Goal: Task Accomplishment & Management: Complete application form

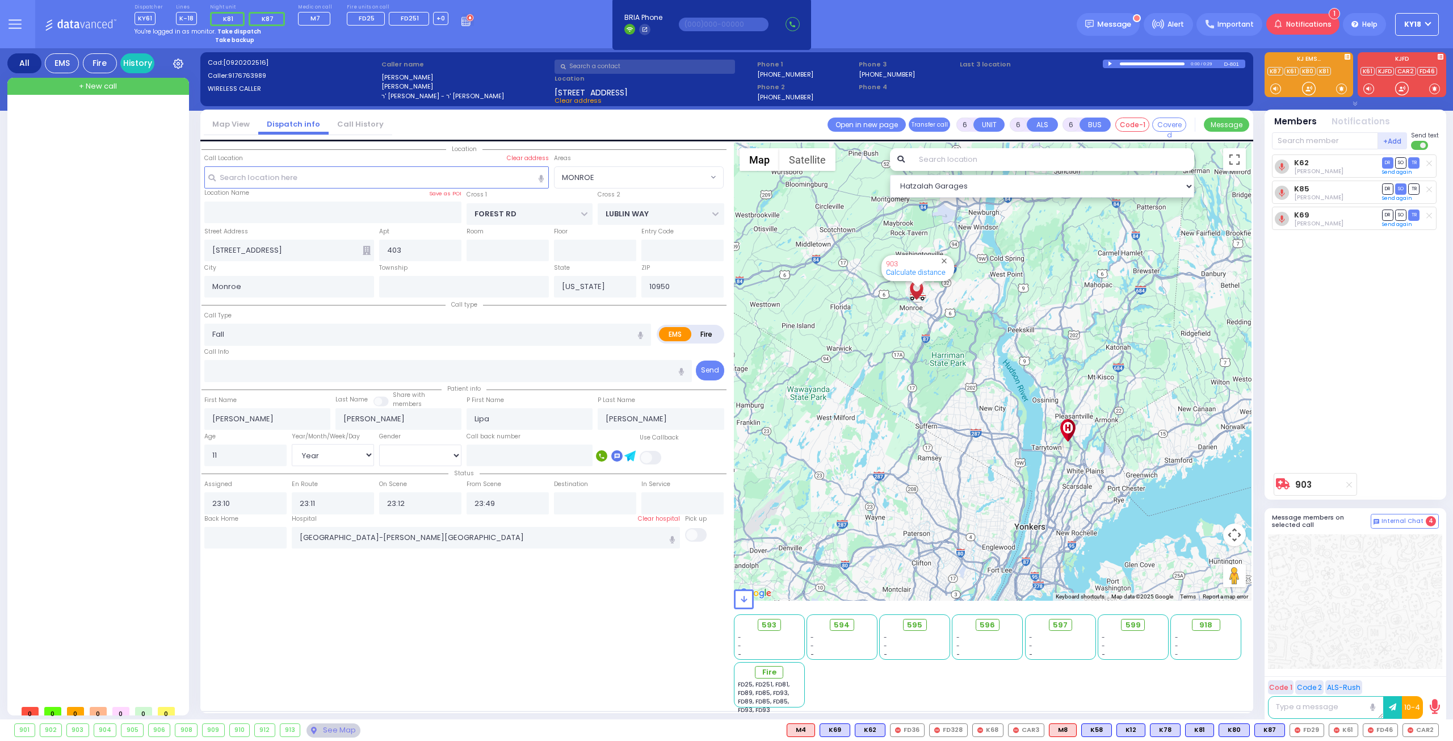
select select "MONROE"
select select "Year"
select select "[DEMOGRAPHIC_DATA]"
click at [242, 30] on strong "Take dispatch" at bounding box center [239, 31] width 44 height 9
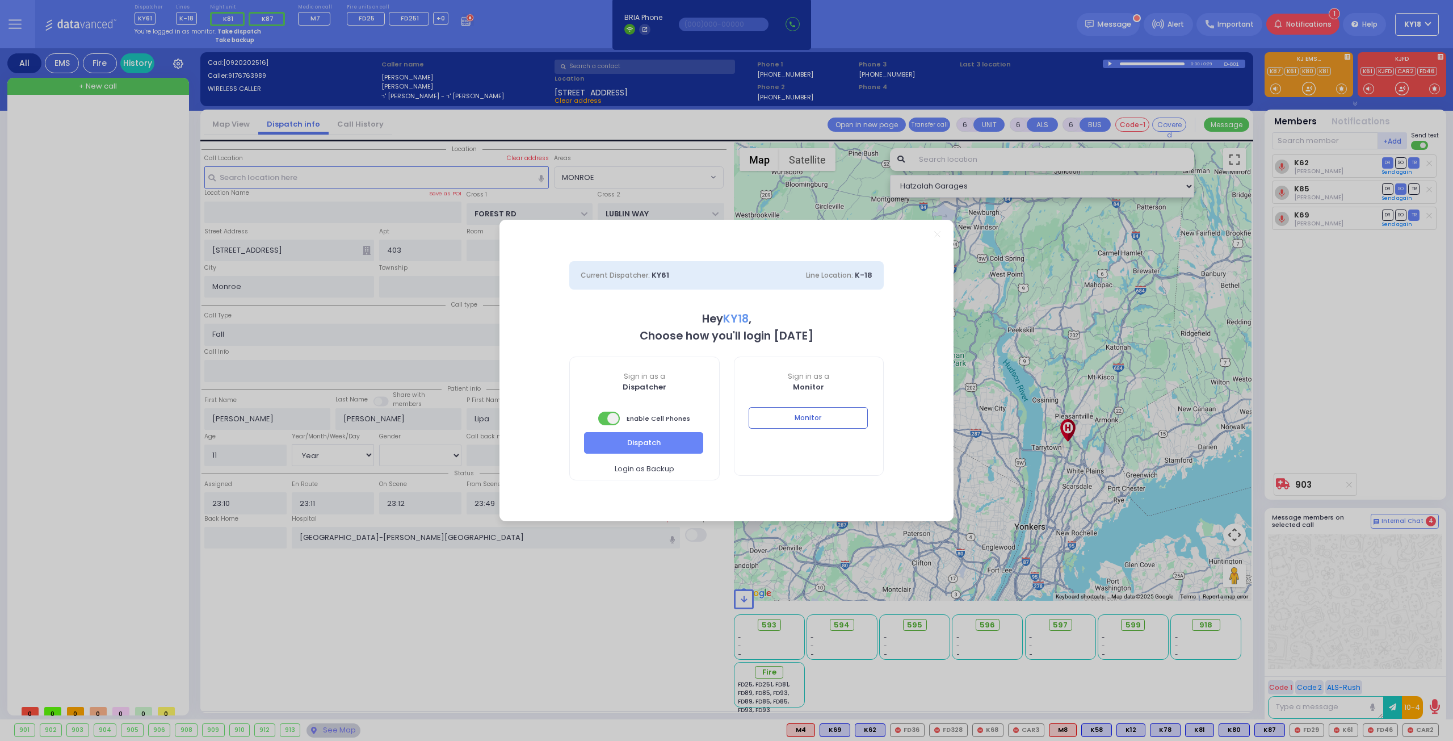
select select "4"
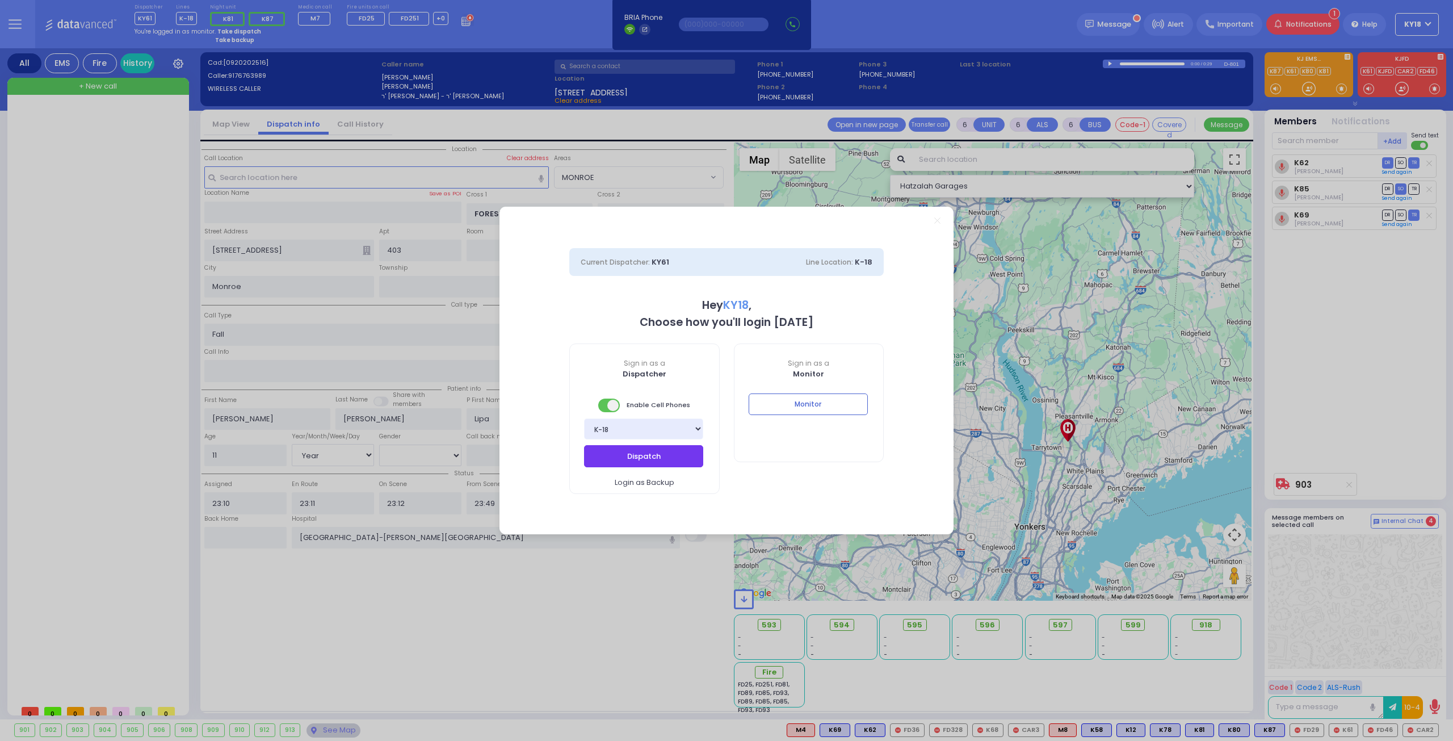
click at [618, 452] on button "Dispatch" at bounding box center [643, 456] width 119 height 22
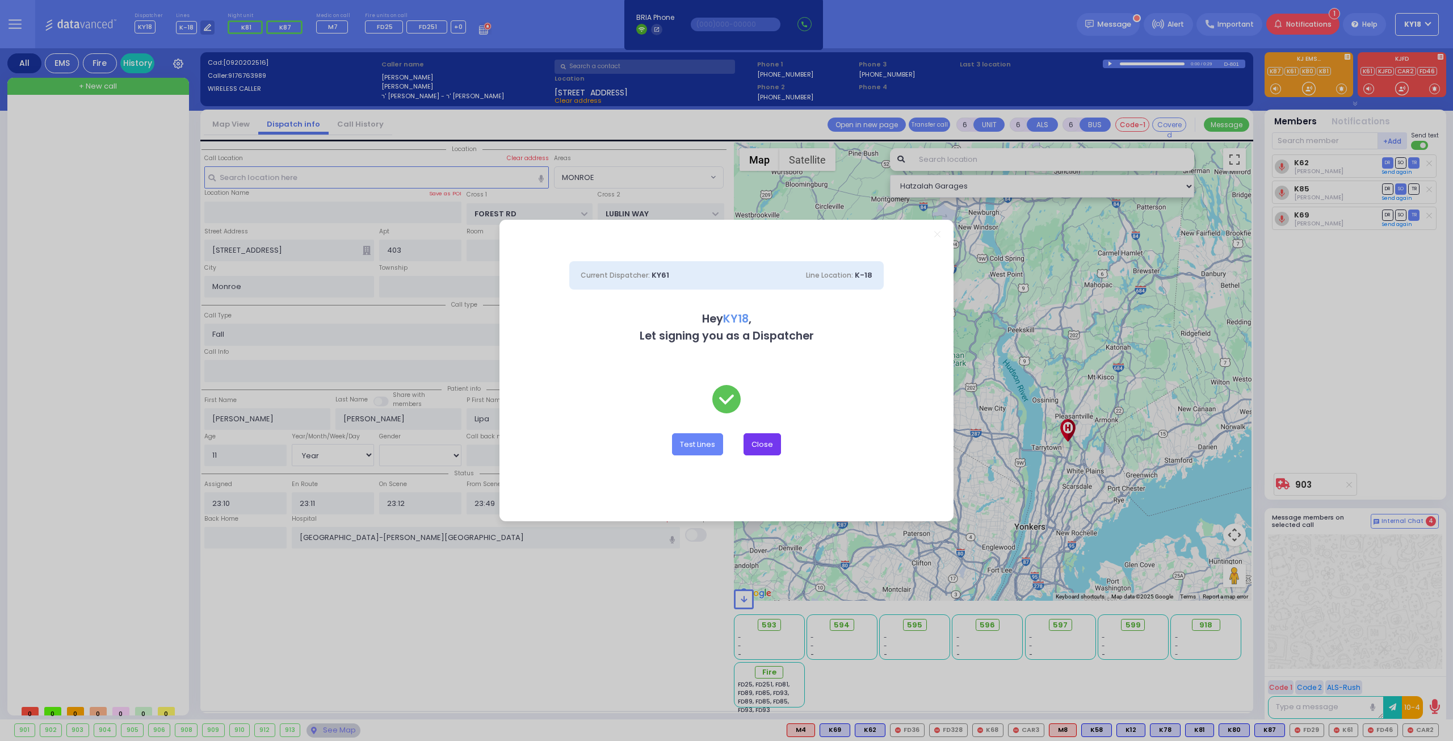
drag, startPoint x: 730, startPoint y: 439, endPoint x: 750, endPoint y: 443, distance: 20.3
click at [737, 440] on div "Test Lines Close" at bounding box center [726, 444] width 315 height 22
click at [761, 444] on button "Close" at bounding box center [762, 444] width 37 height 22
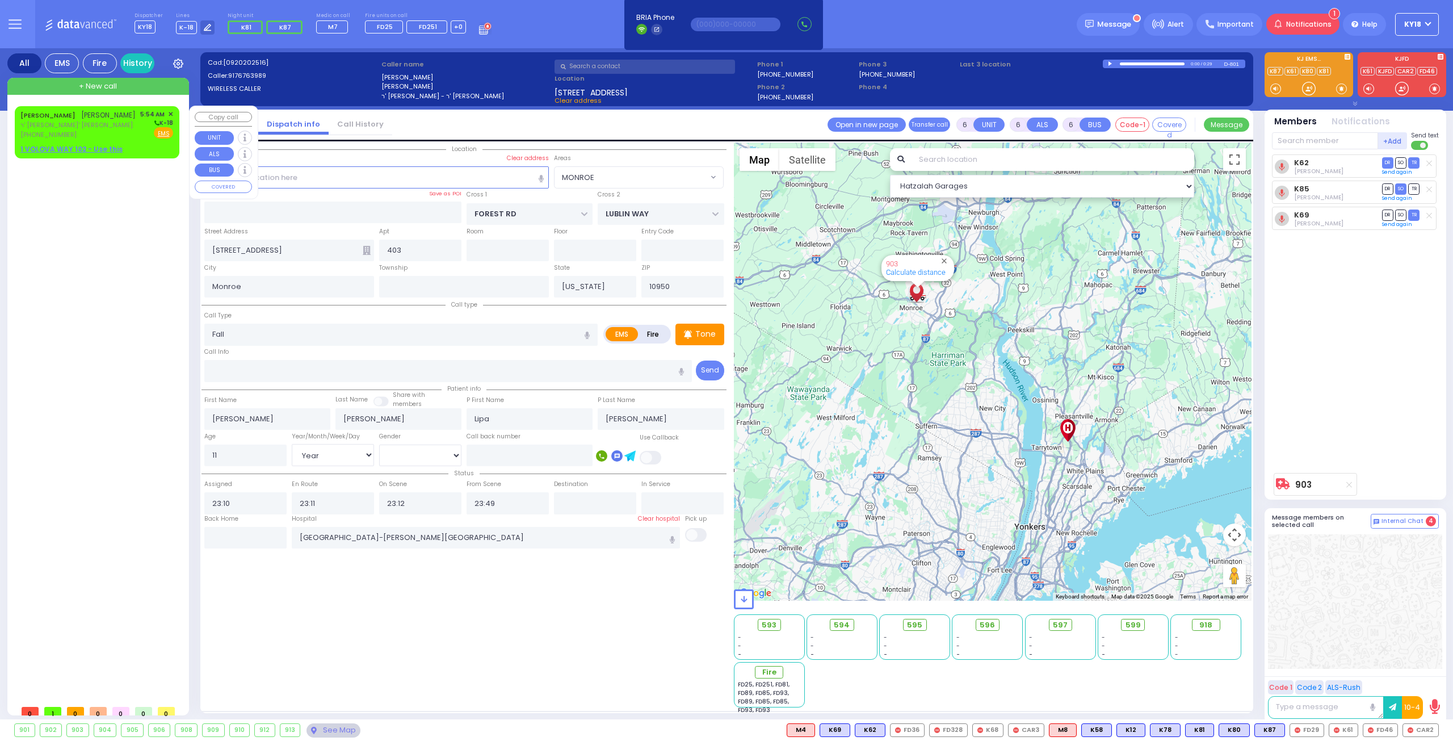
click at [119, 130] on span "ר' [PERSON_NAME]' [PERSON_NAME]" at bounding box center [77, 125] width 115 height 10
type input "2"
type input "1"
select select
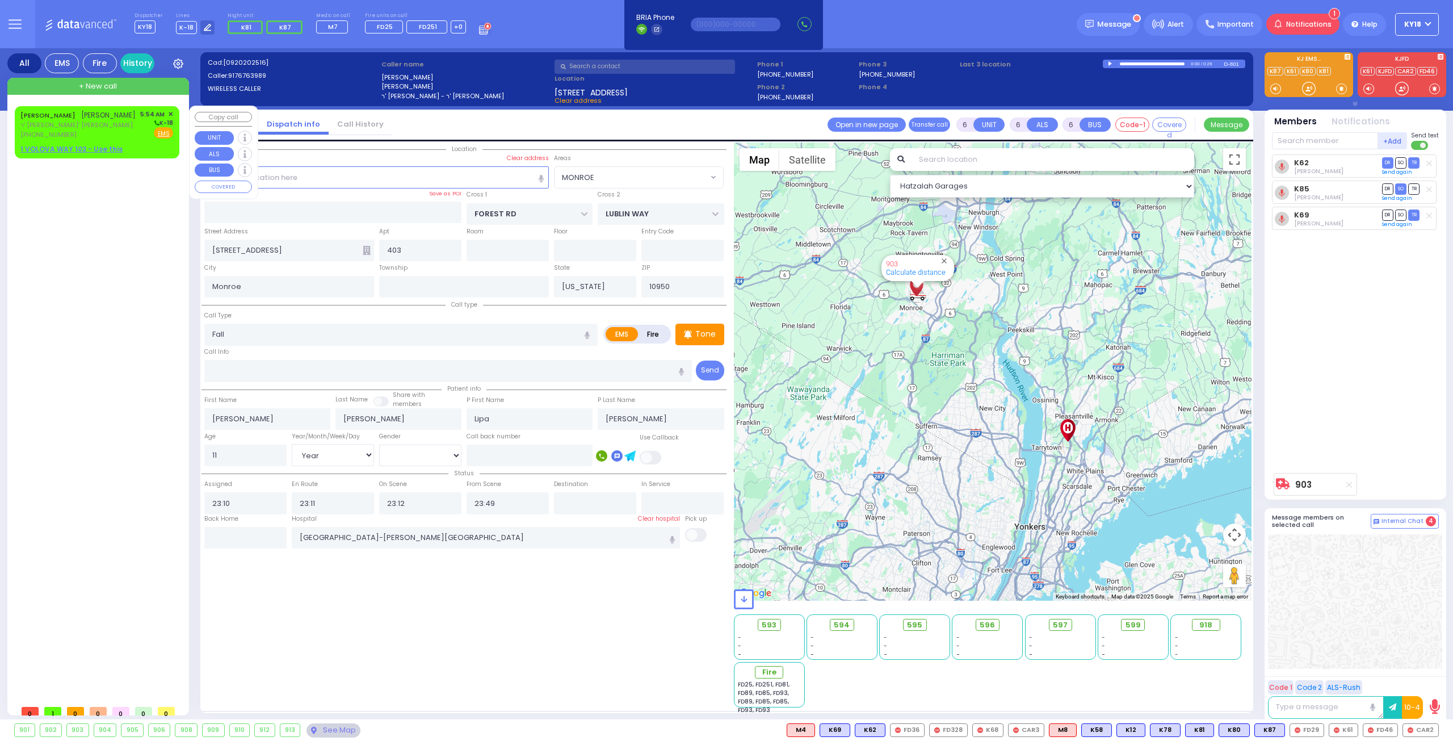
radio input "true"
type input "[PERSON_NAME]"
select select
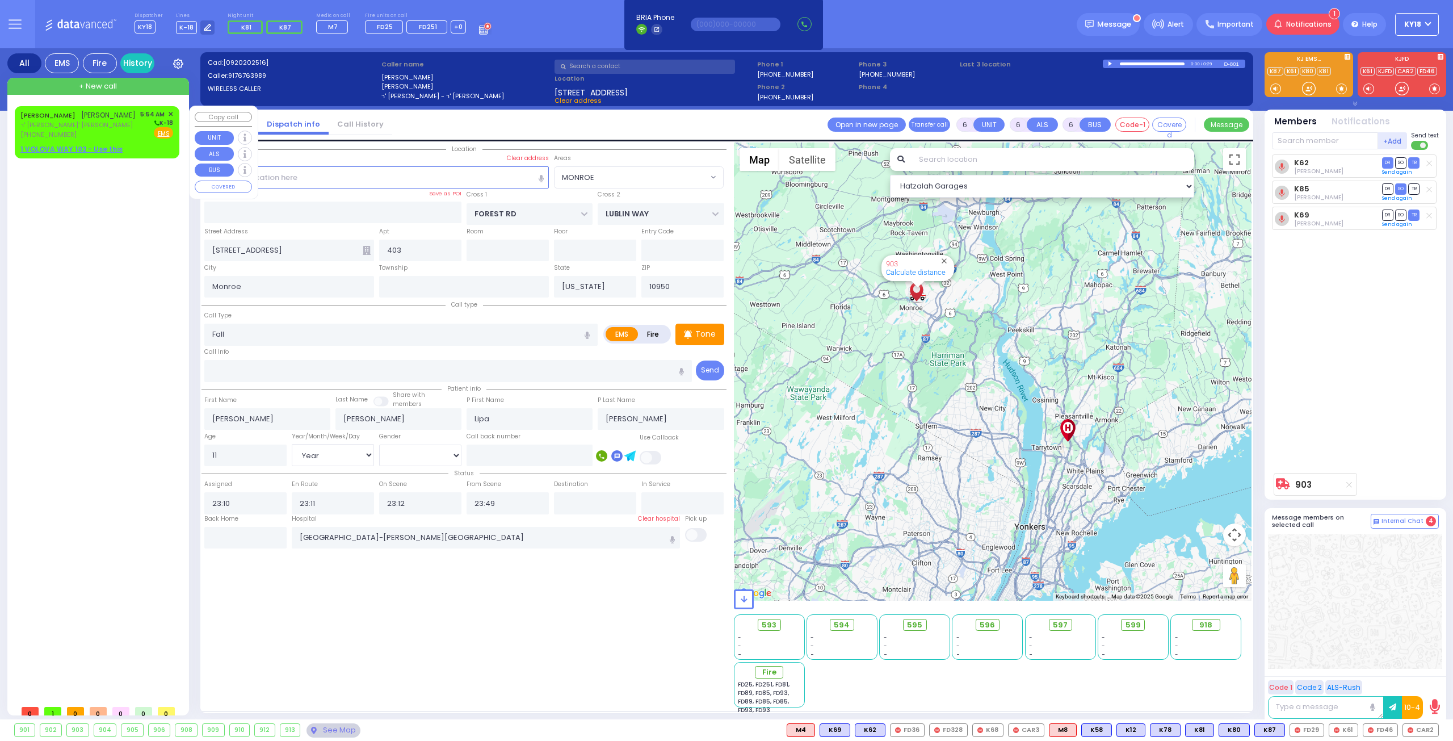
type input "05:54"
select select "Hatzalah Garages"
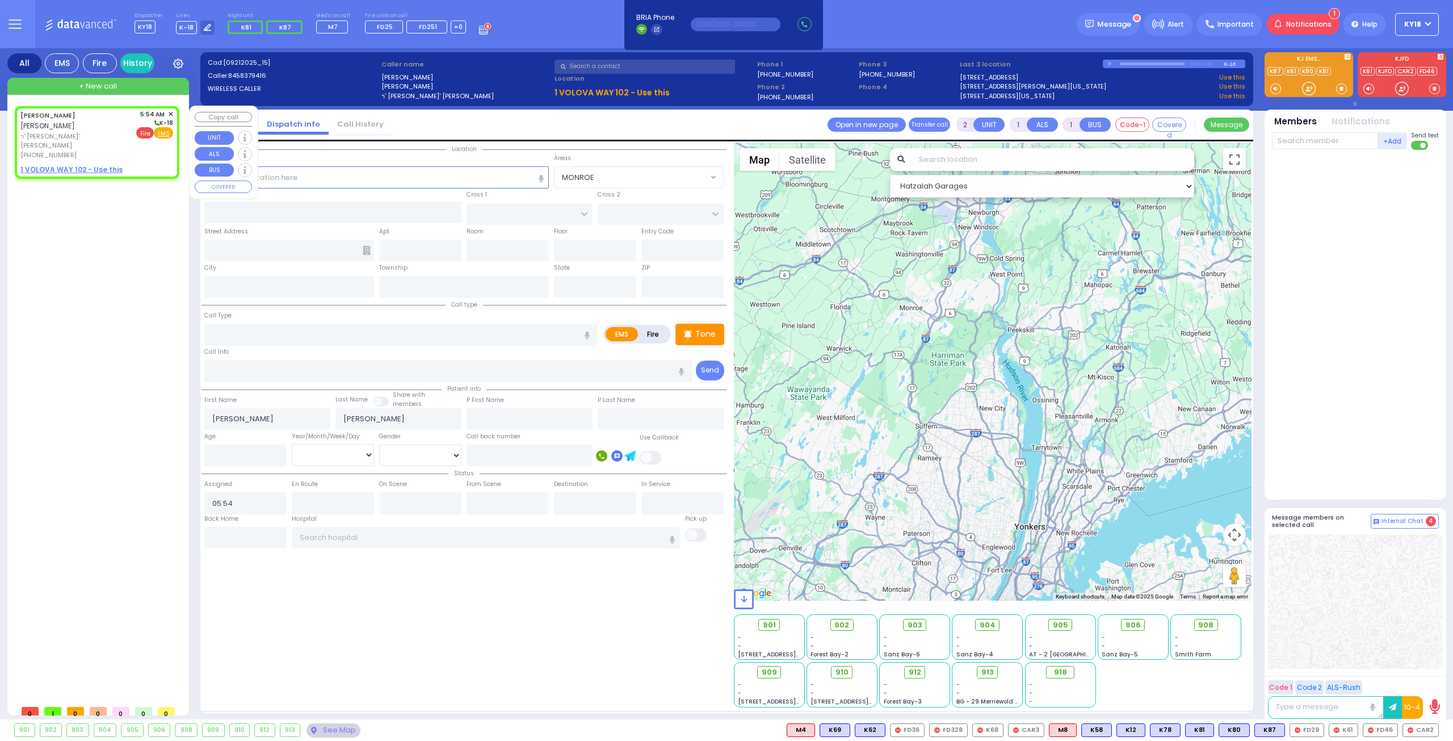
click at [149, 131] on span "Fire" at bounding box center [145, 132] width 18 height 11
select select
radio input "false"
radio input "true"
select select
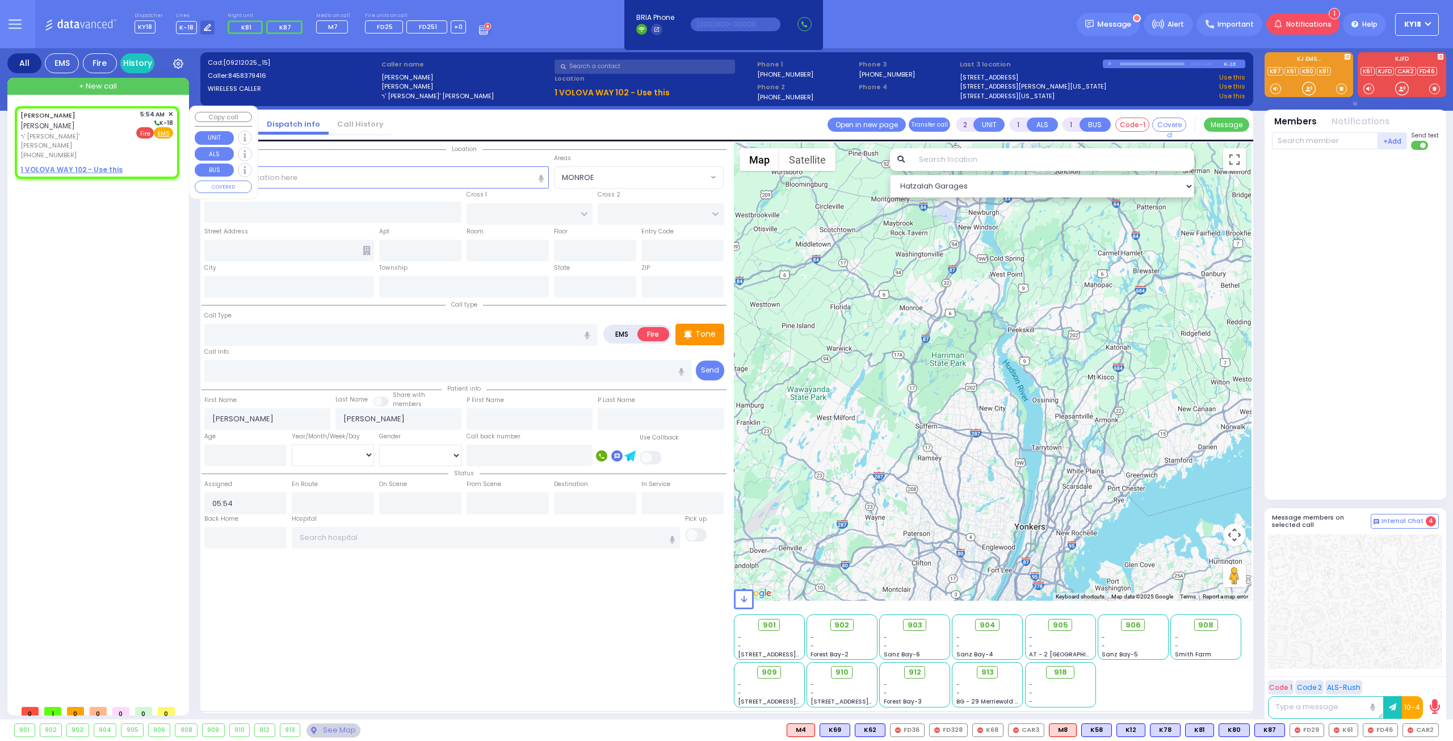
select select "Hatzalah Garages"
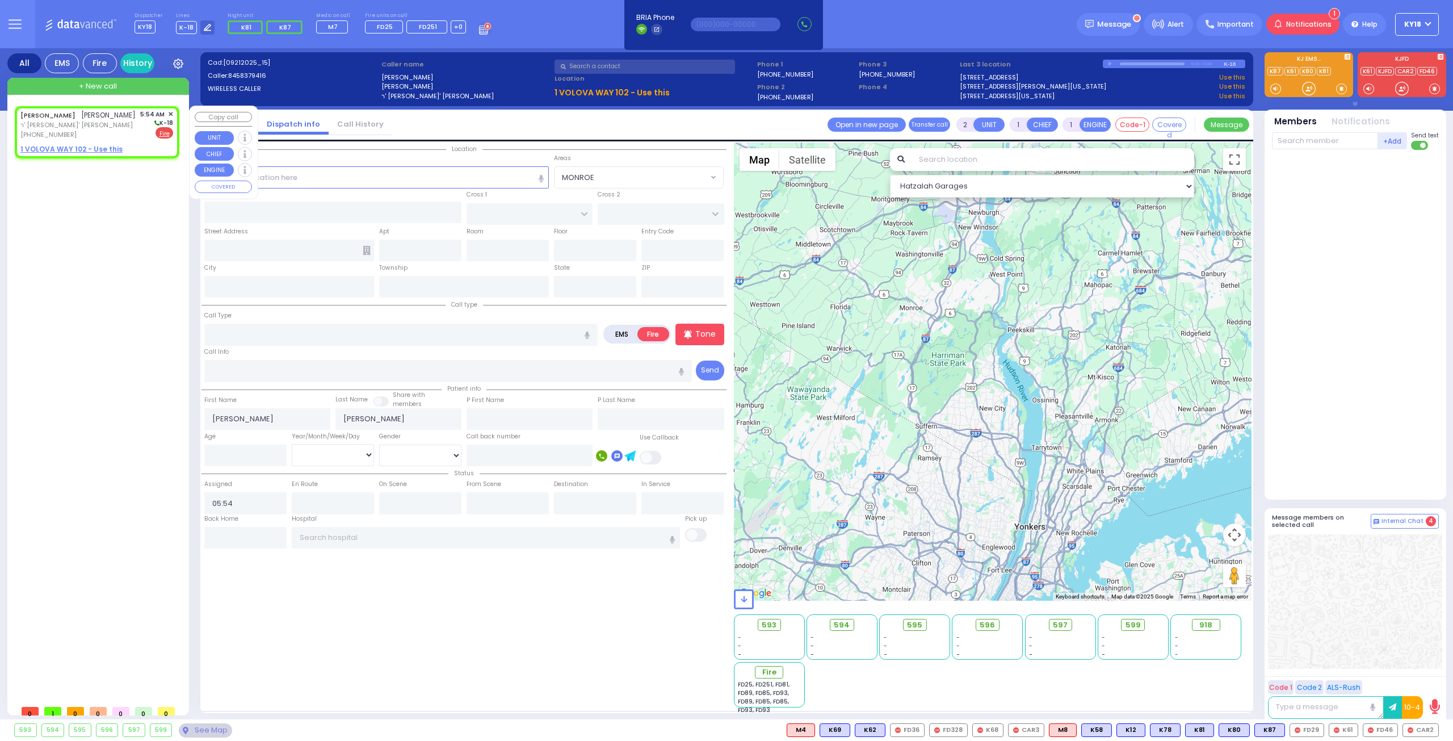
click at [94, 154] on u "1 VOLOVA WAY 102 - Use this" at bounding box center [71, 149] width 102 height 10
select select
radio input "true"
select select
select select "Hatzalah Garages"
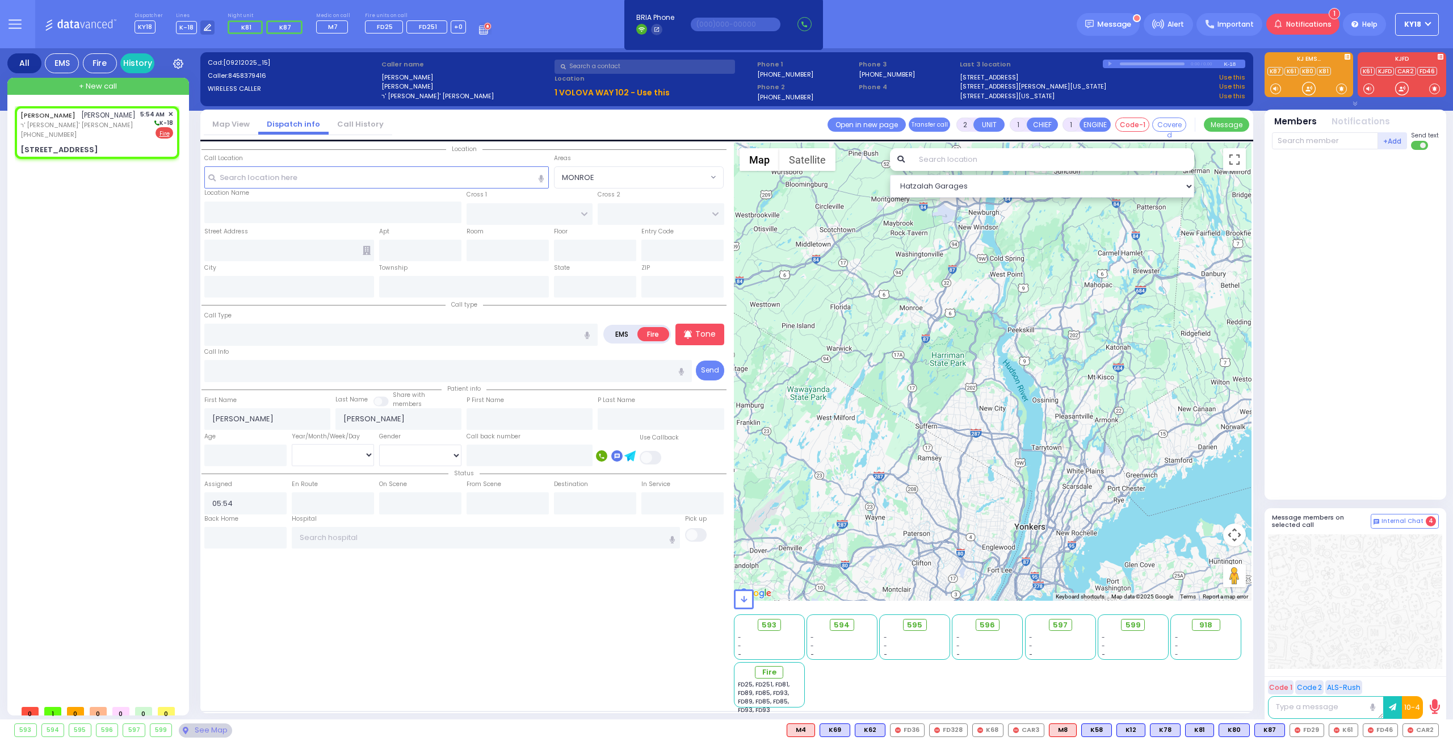
select select
radio input "true"
select select
select select "Hatzalah Garages"
type input "[GEOGRAPHIC_DATA]"
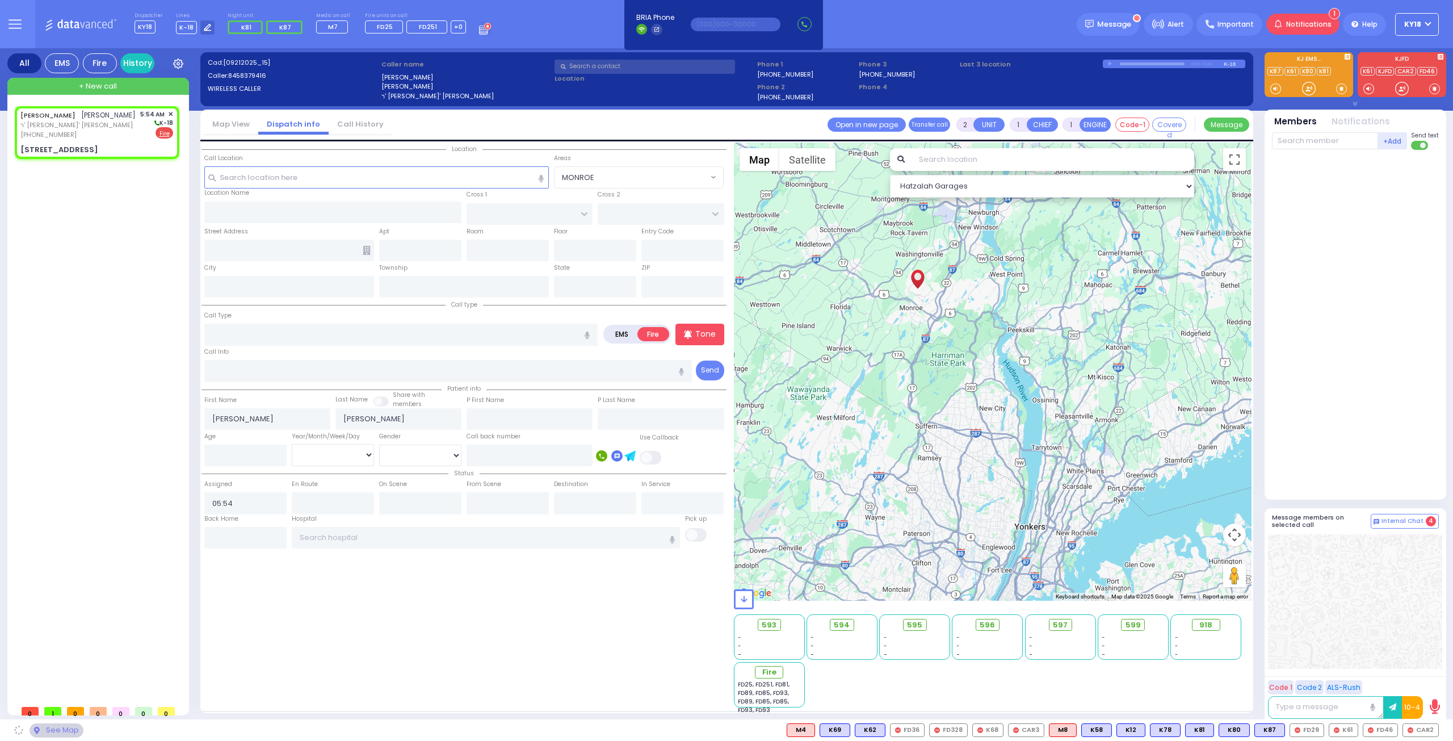
type input "[STREET_ADDRESS]"
type input "102"
type input "[PERSON_NAME]"
type input "[US_STATE]"
type input "10950"
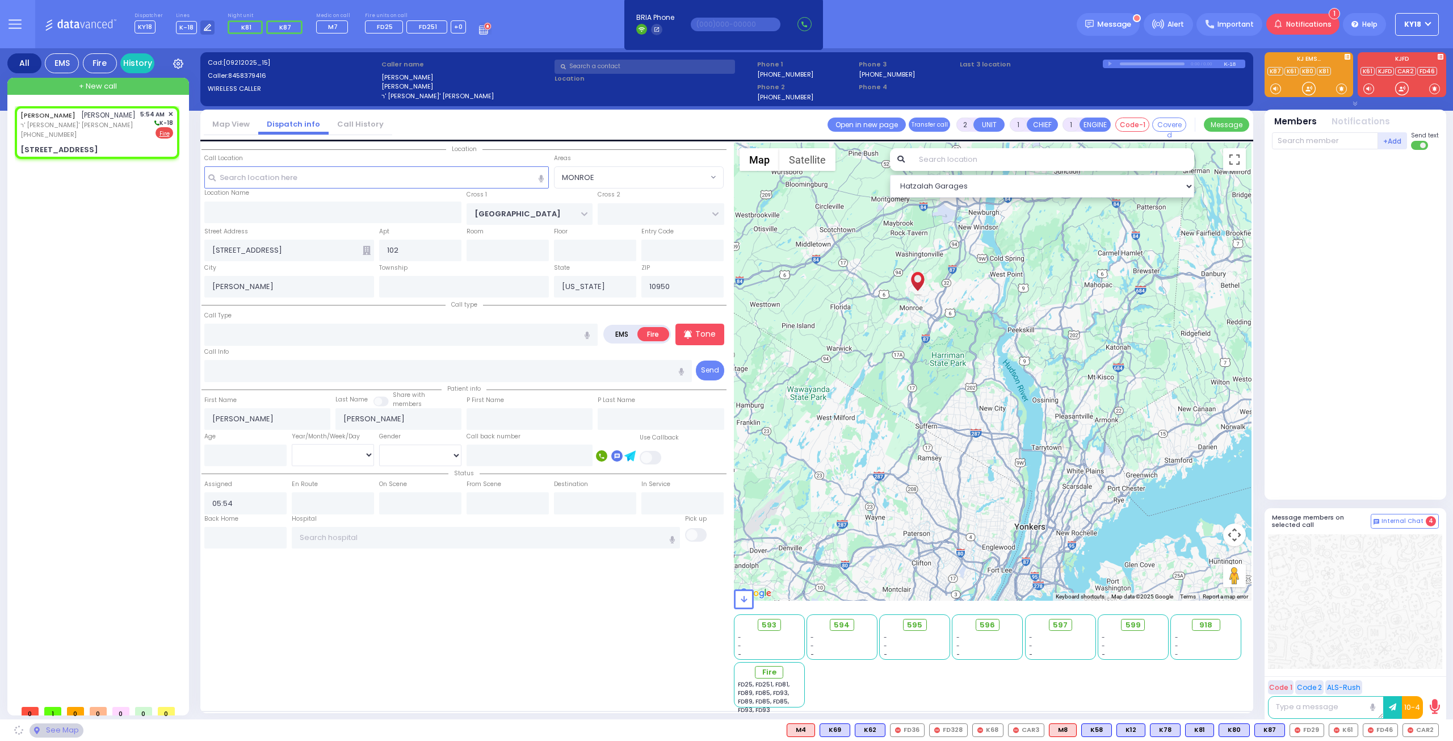
select select "[GEOGRAPHIC_DATA]"
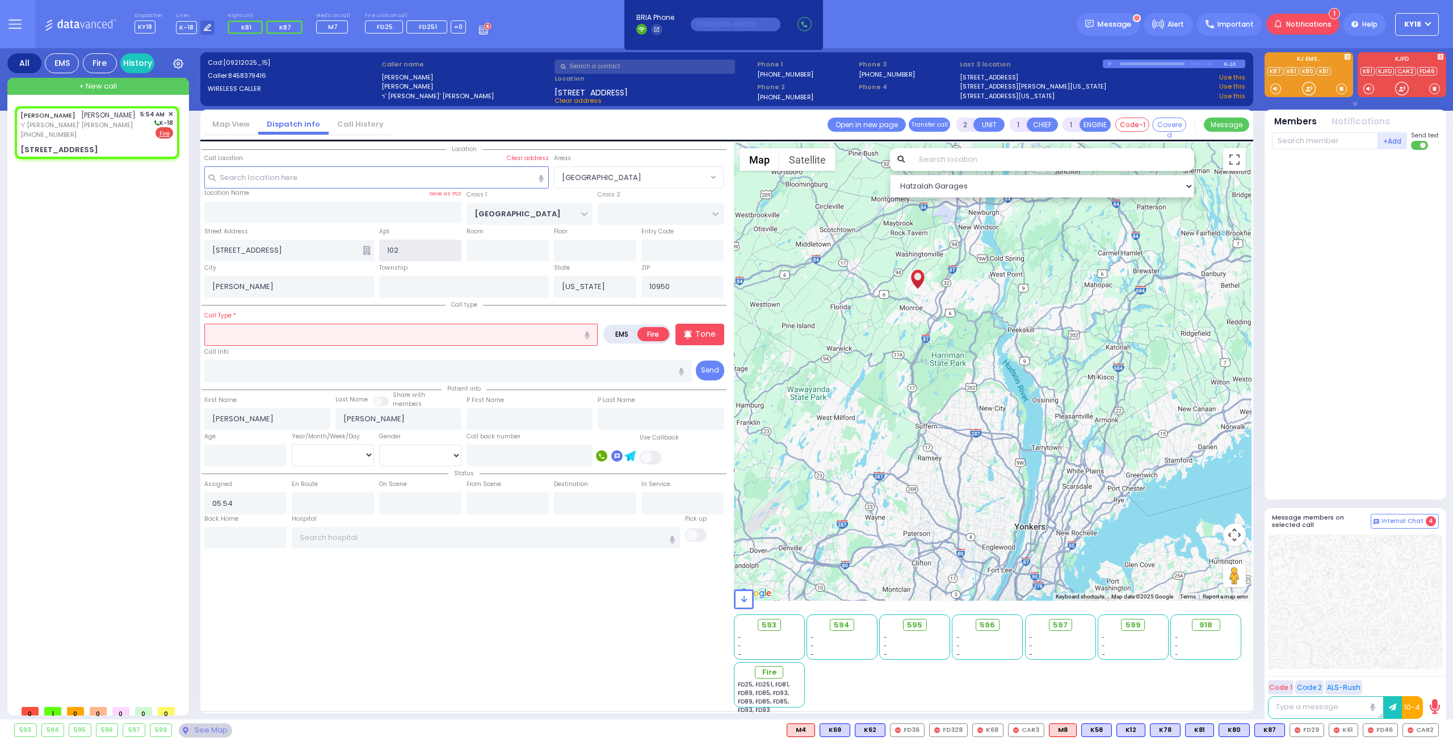
drag, startPoint x: 418, startPoint y: 250, endPoint x: 353, endPoint y: 254, distance: 64.8
click at [353, 253] on div "Street Address [STREET_ADDRESS] 102 102 Entry Code" at bounding box center [463, 243] width 525 height 36
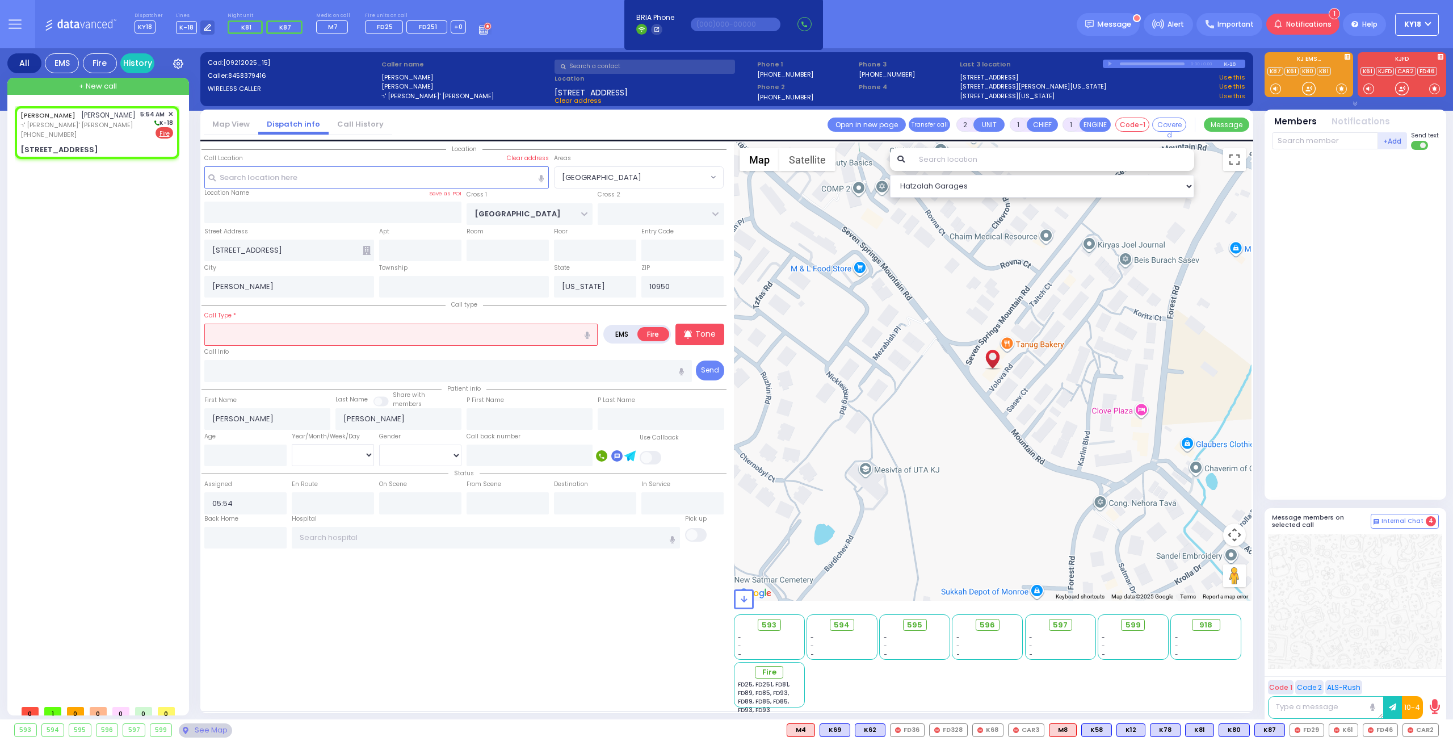
click at [330, 330] on input "text" at bounding box center [400, 335] width 393 height 22
select select
radio input "true"
select select
select select "Hatzalah Garages"
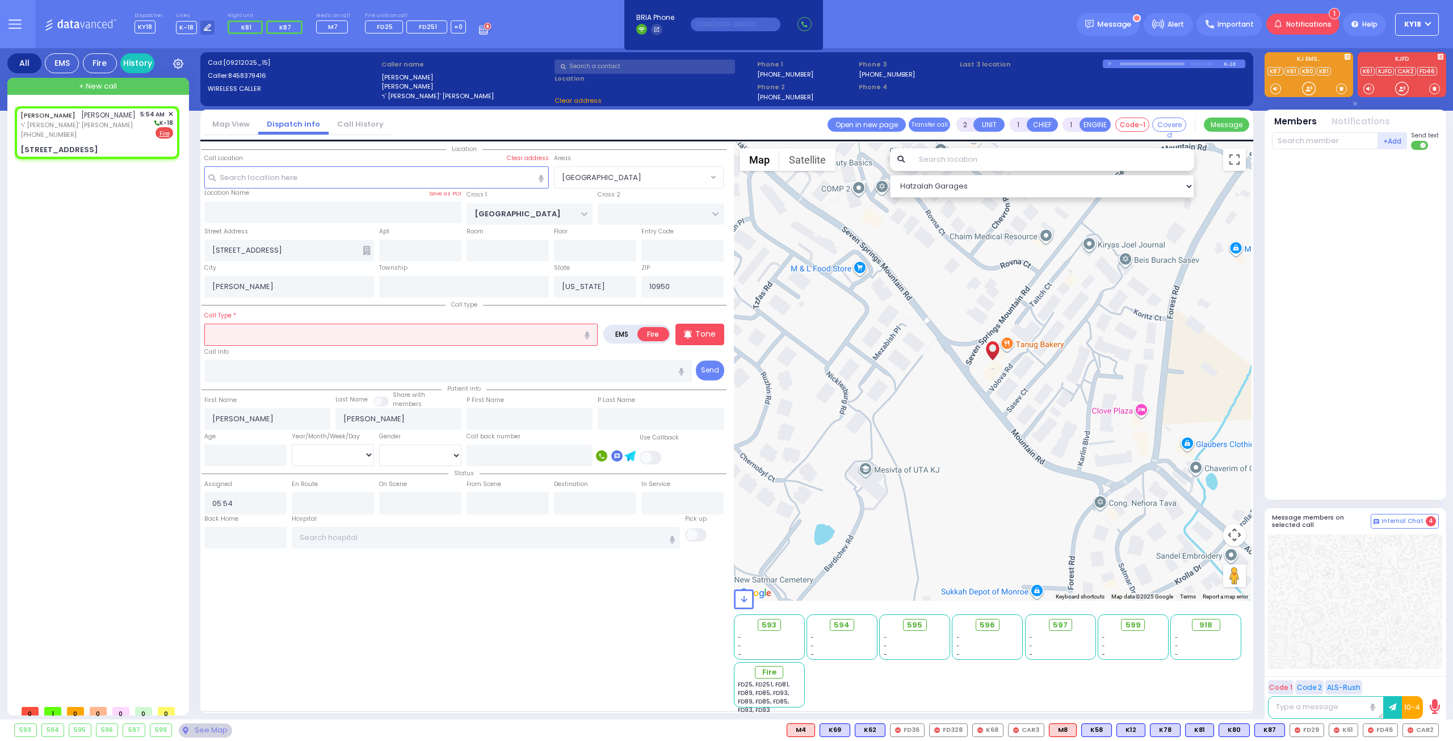
select select "[GEOGRAPHIC_DATA]"
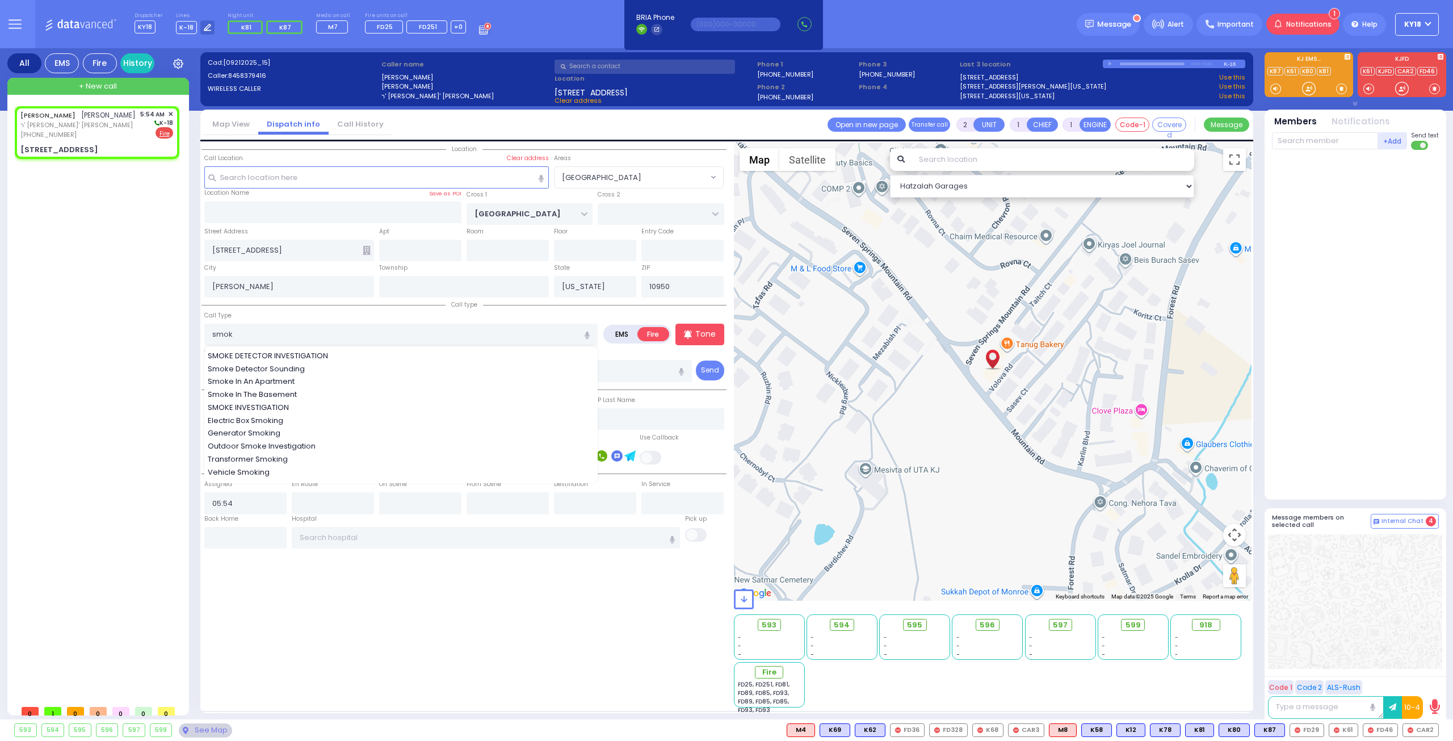
click at [329, 353] on span "SMOKE DETECTOR INVESTIGATION" at bounding box center [270, 355] width 124 height 11
type input "SMOKE DETECTOR INVESTIGATION"
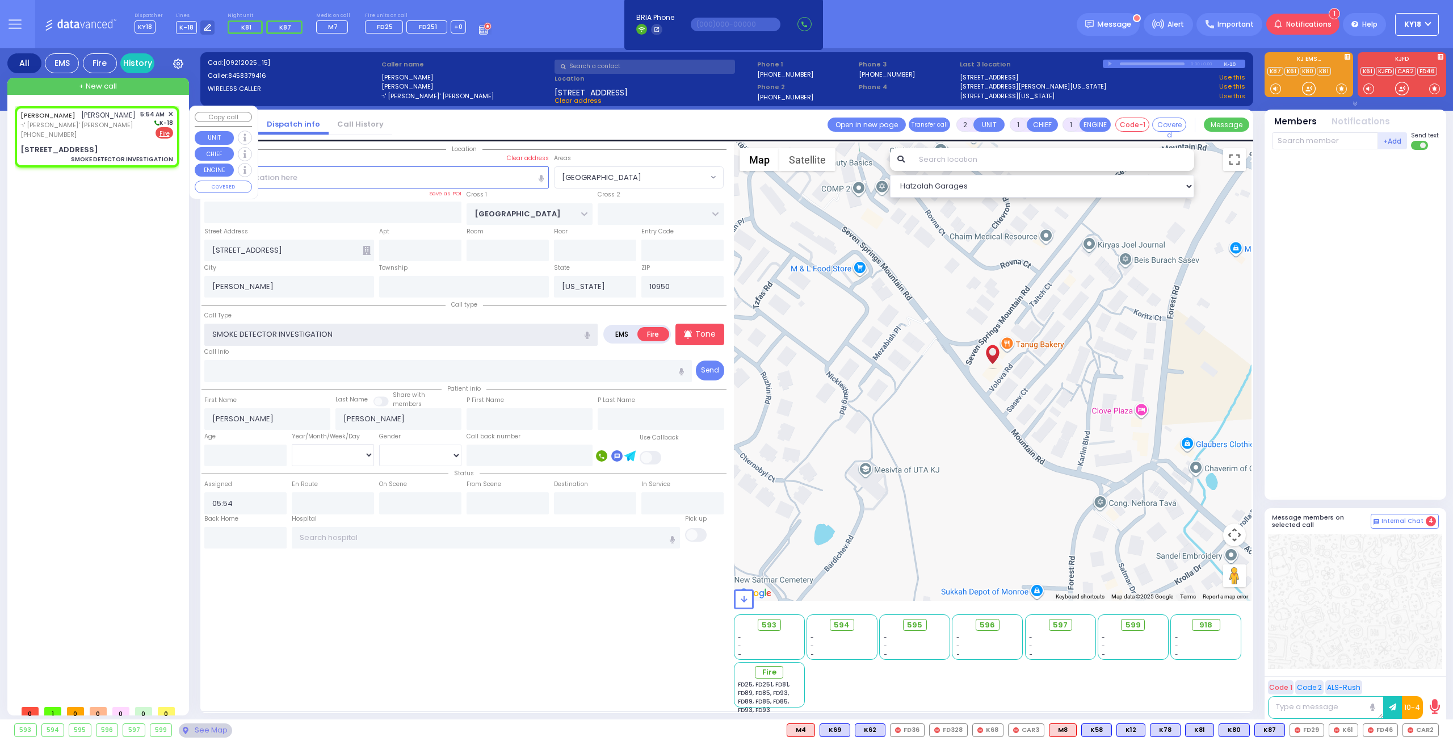
select select
radio input "true"
select select
select select "Hatzalah Garages"
select select "[GEOGRAPHIC_DATA]"
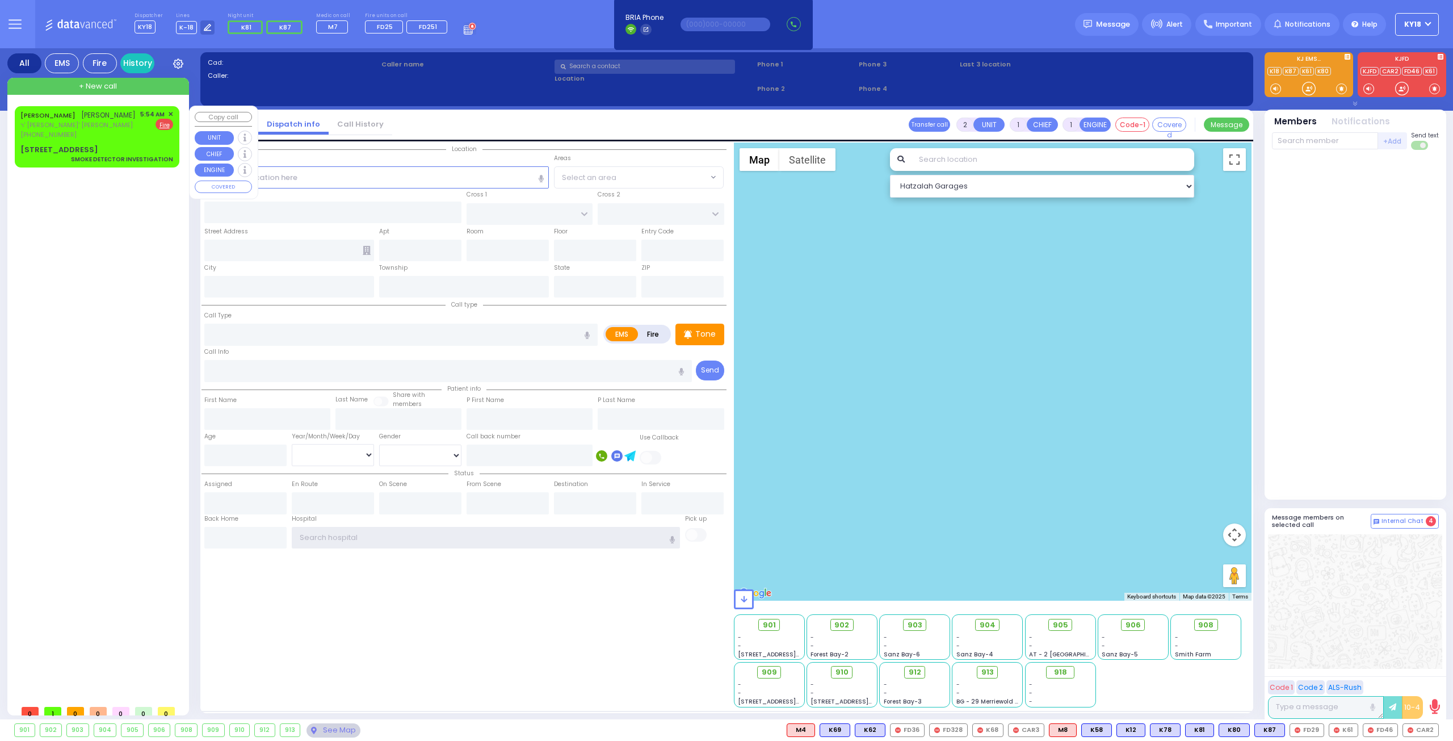
type input "ky18"
click at [108, 140] on div "[PHONE_NUMBER]" at bounding box center [77, 135] width 115 height 10
select select
type input "SMOKE DETECTOR INVESTIGATION"
radio input "false"
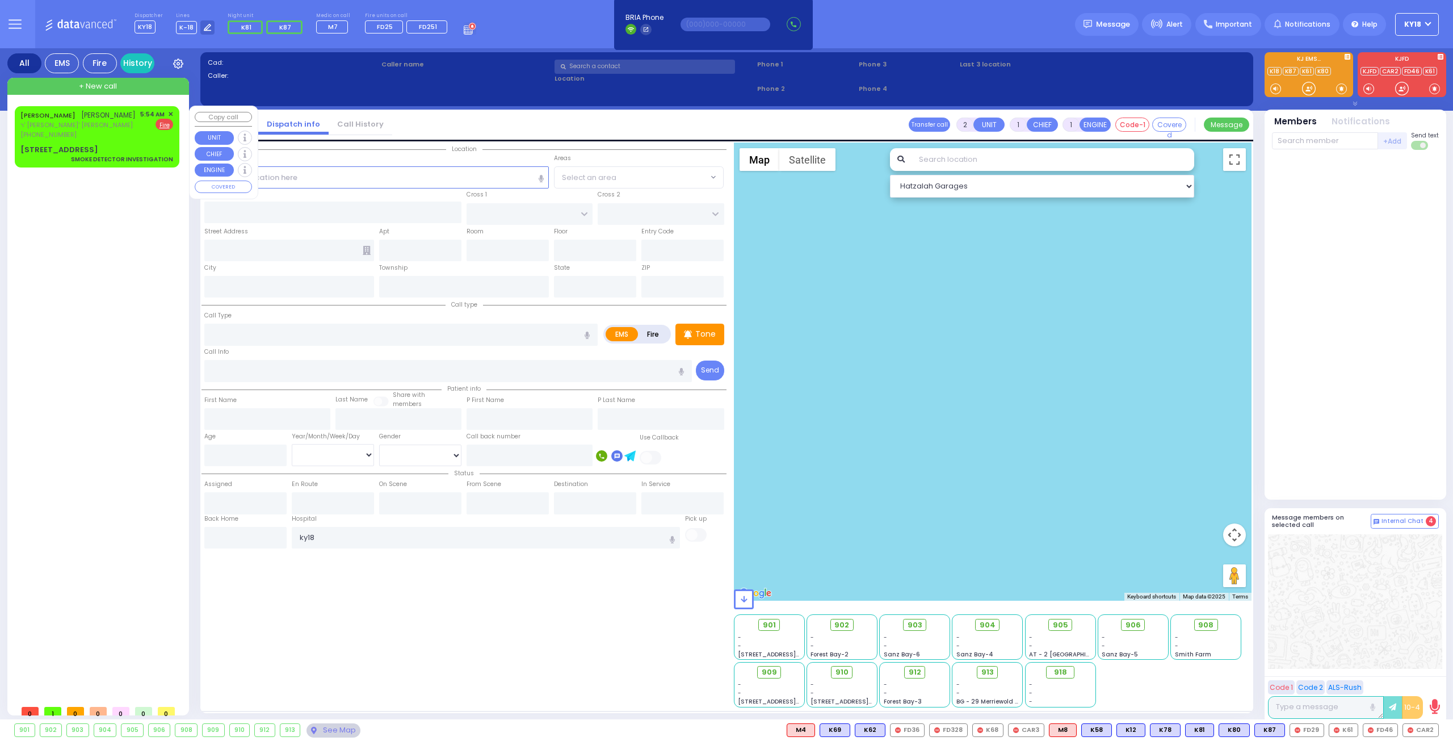
radio input "true"
type input "[PERSON_NAME]"
select select
type input "05:54"
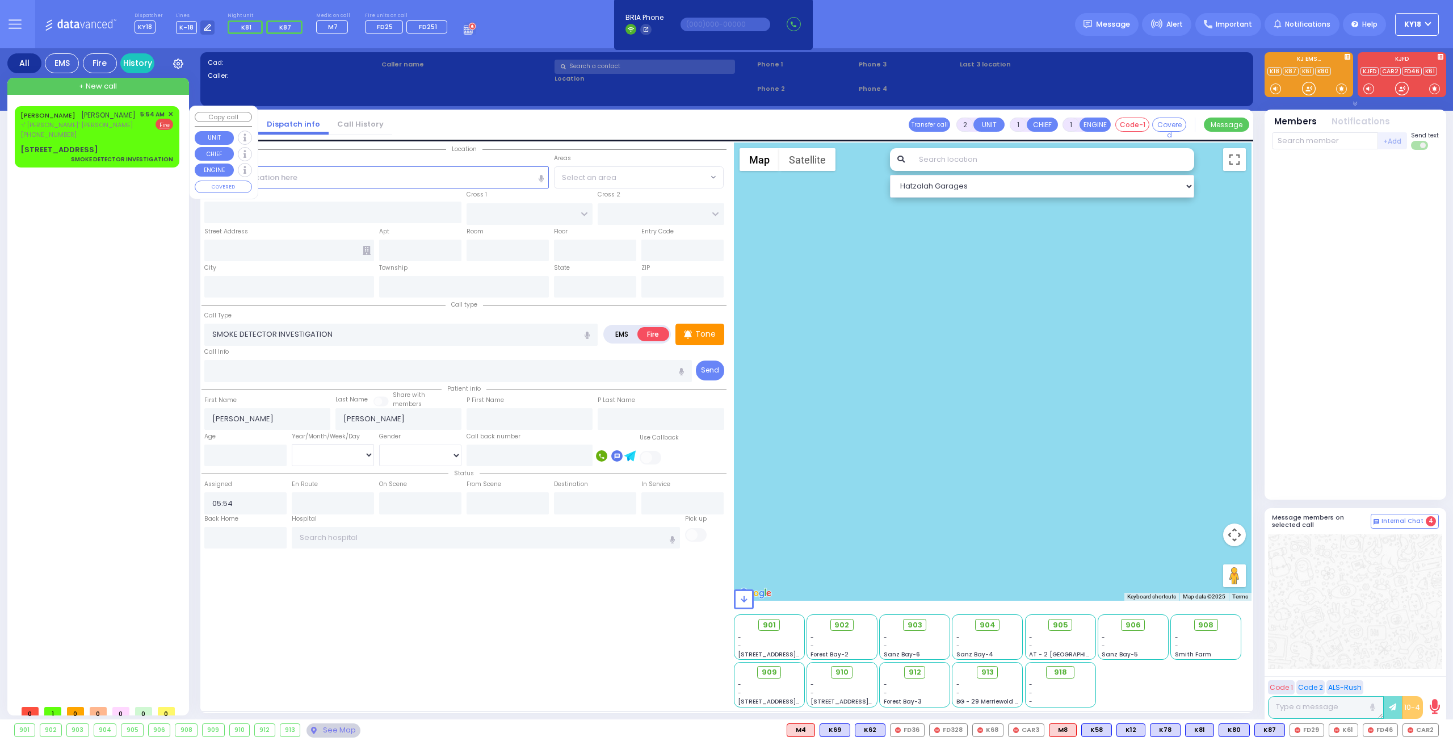
select select "Hatzalah Garages"
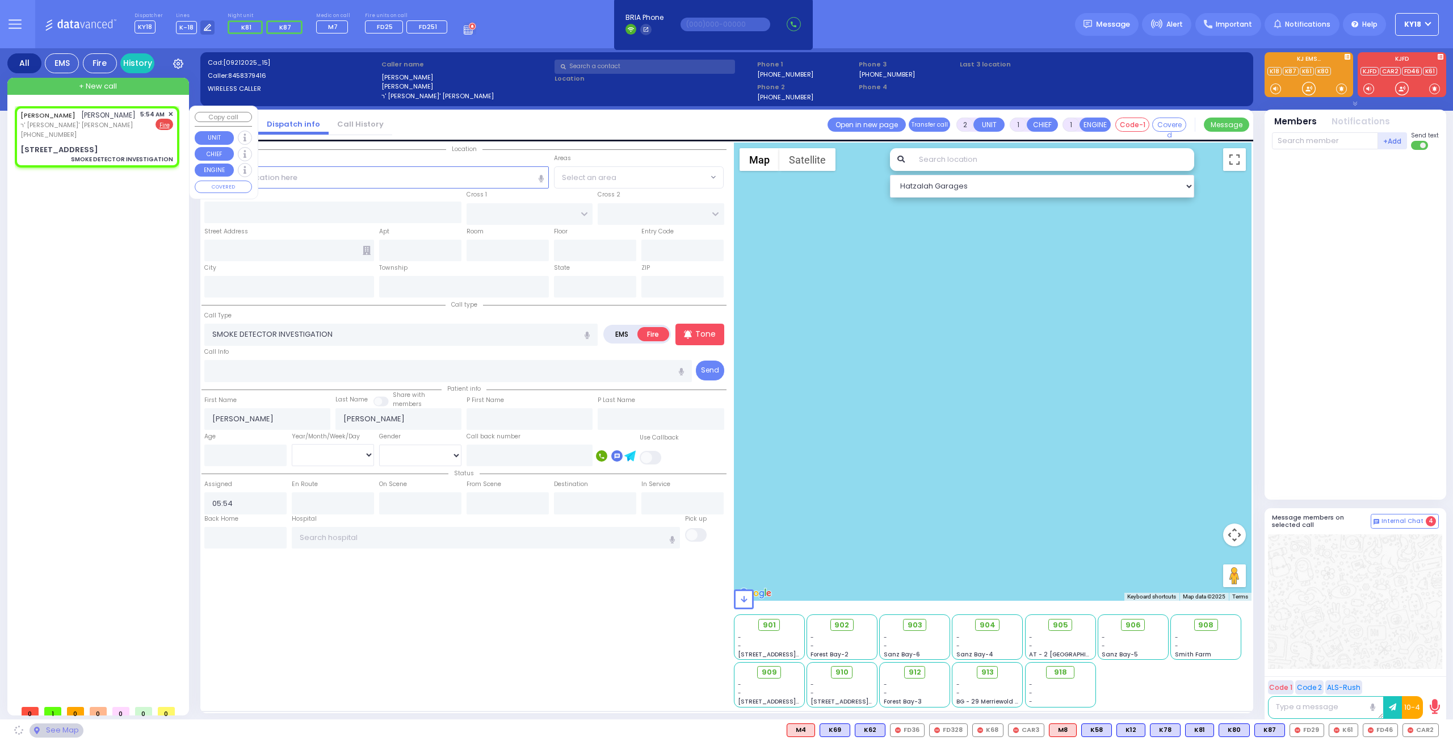
type input "[GEOGRAPHIC_DATA]"
type input "[STREET_ADDRESS]"
type input "[PERSON_NAME]"
type input "[US_STATE]"
type input "10950"
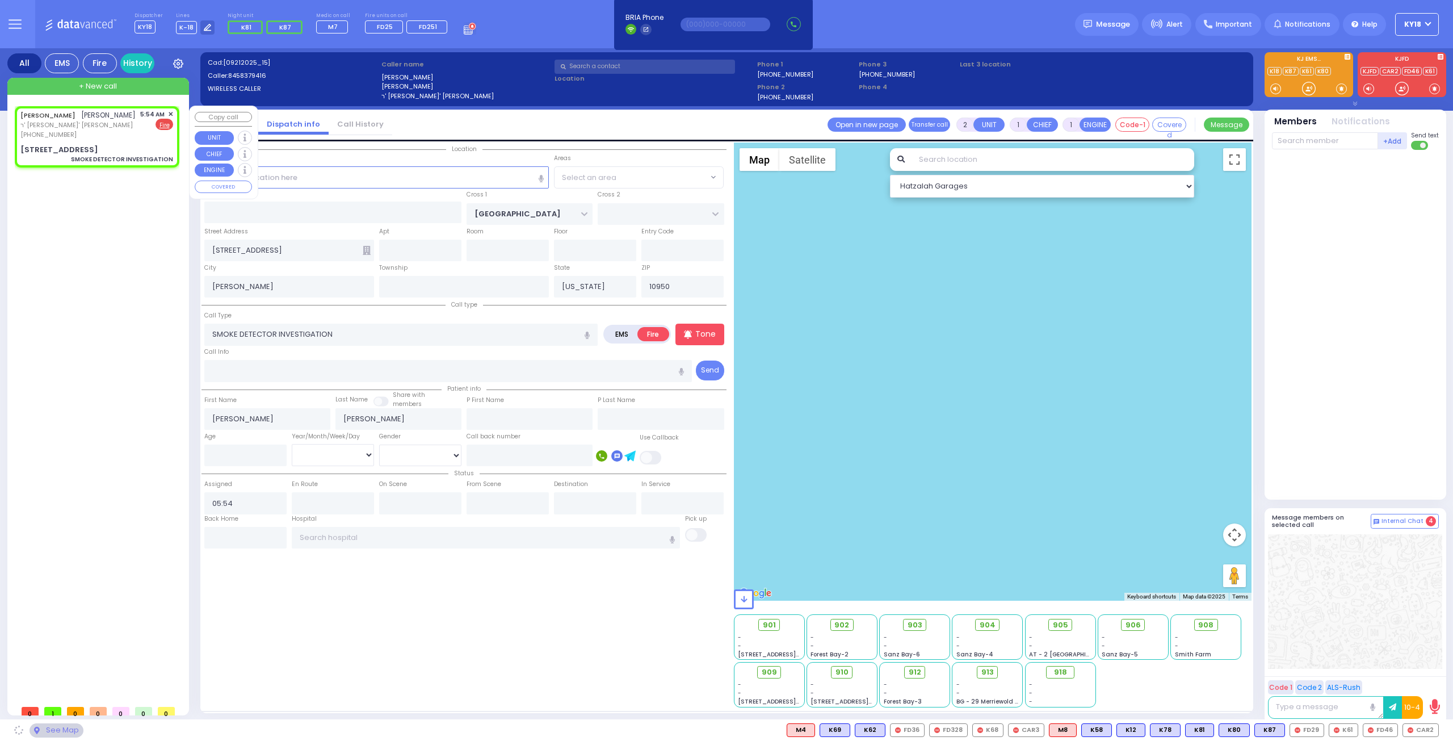
select select "[GEOGRAPHIC_DATA]"
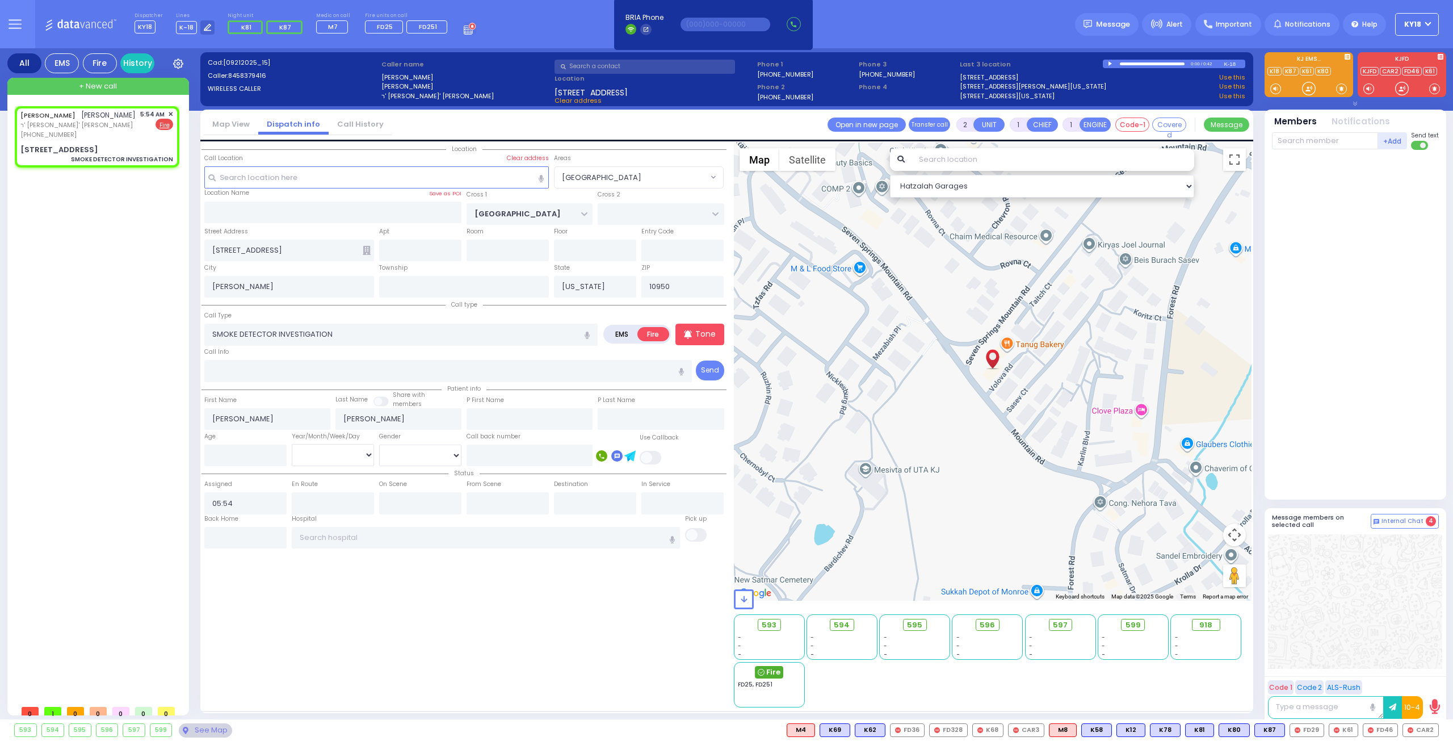
click at [771, 671] on span "Fire" at bounding box center [773, 671] width 14 height 11
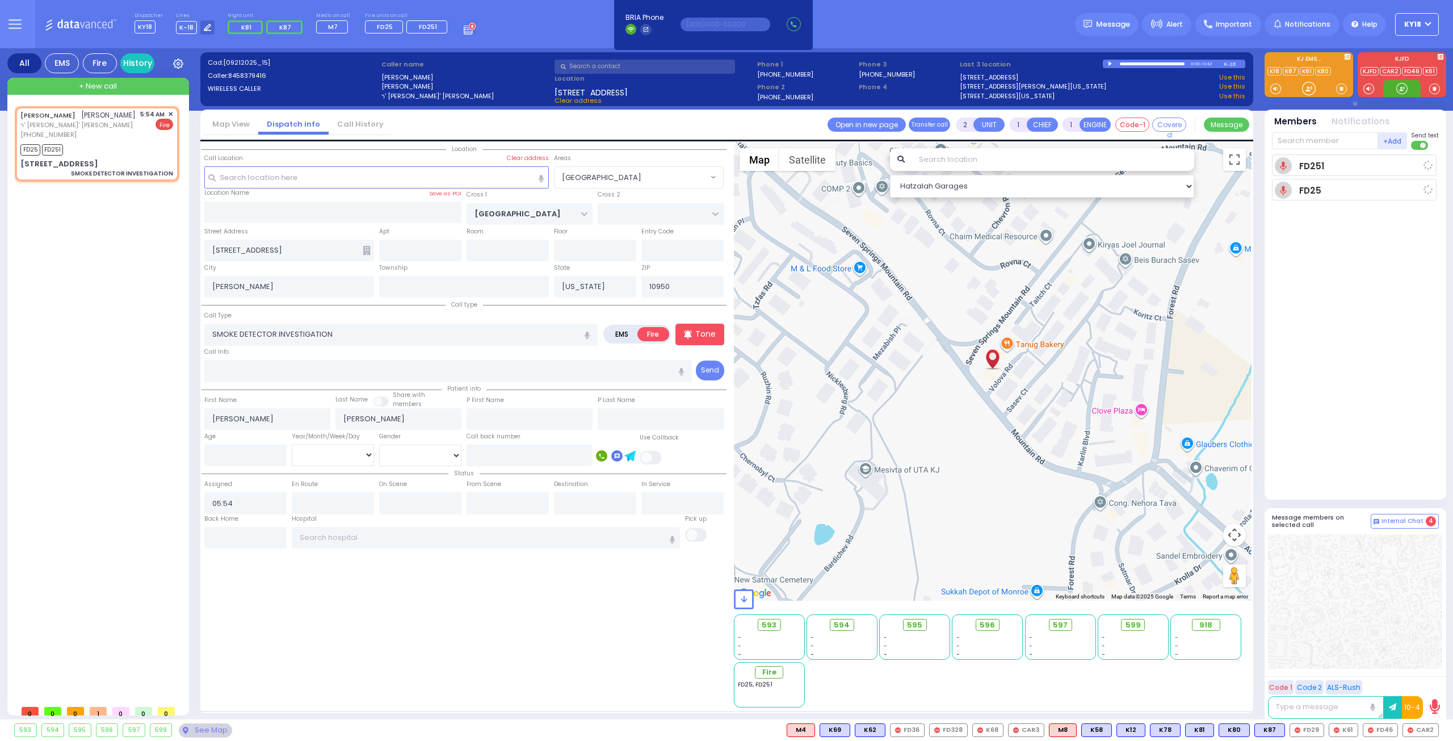
select select
radio input "true"
select select
type input "05:55"
select select "Hatzalah Garages"
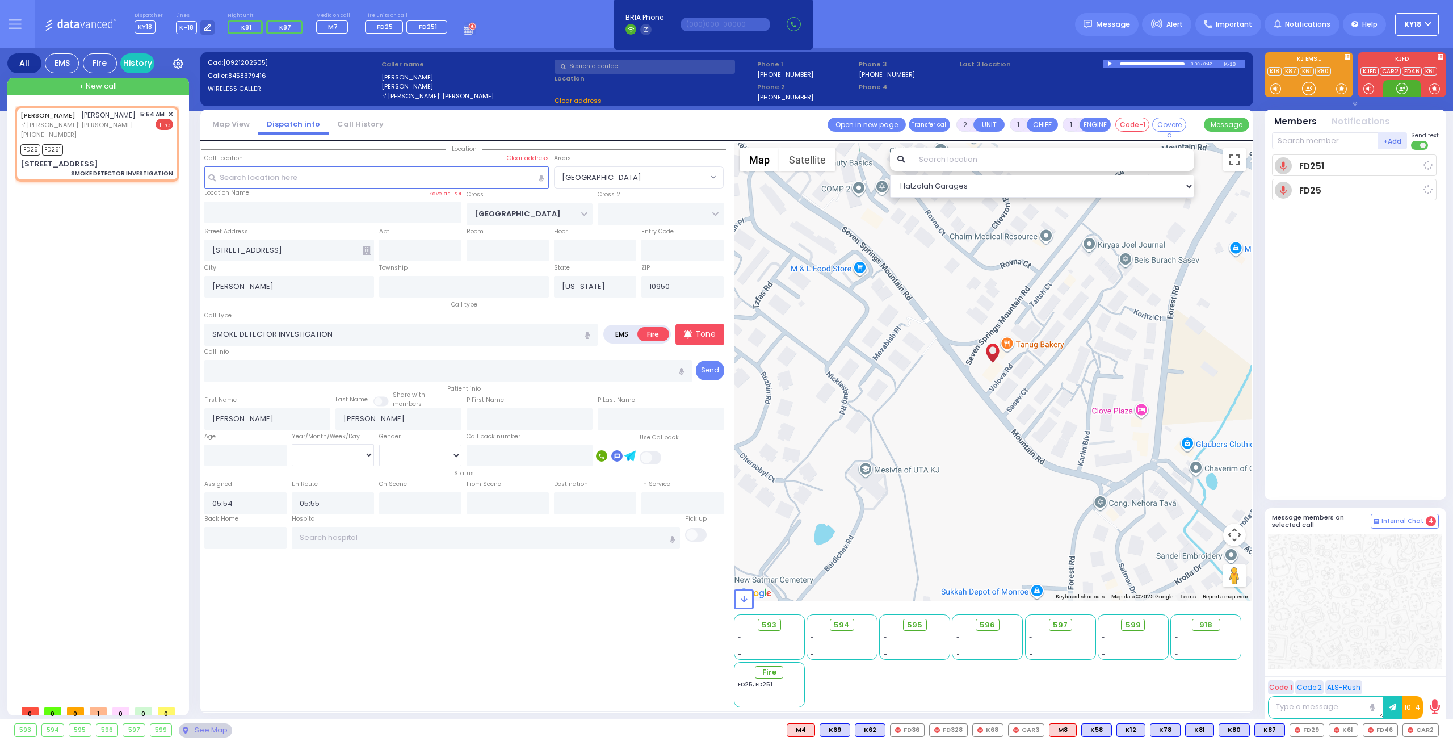
select select "[GEOGRAPHIC_DATA]"
select select
radio input "true"
select select
select select "Hatzalah Garages"
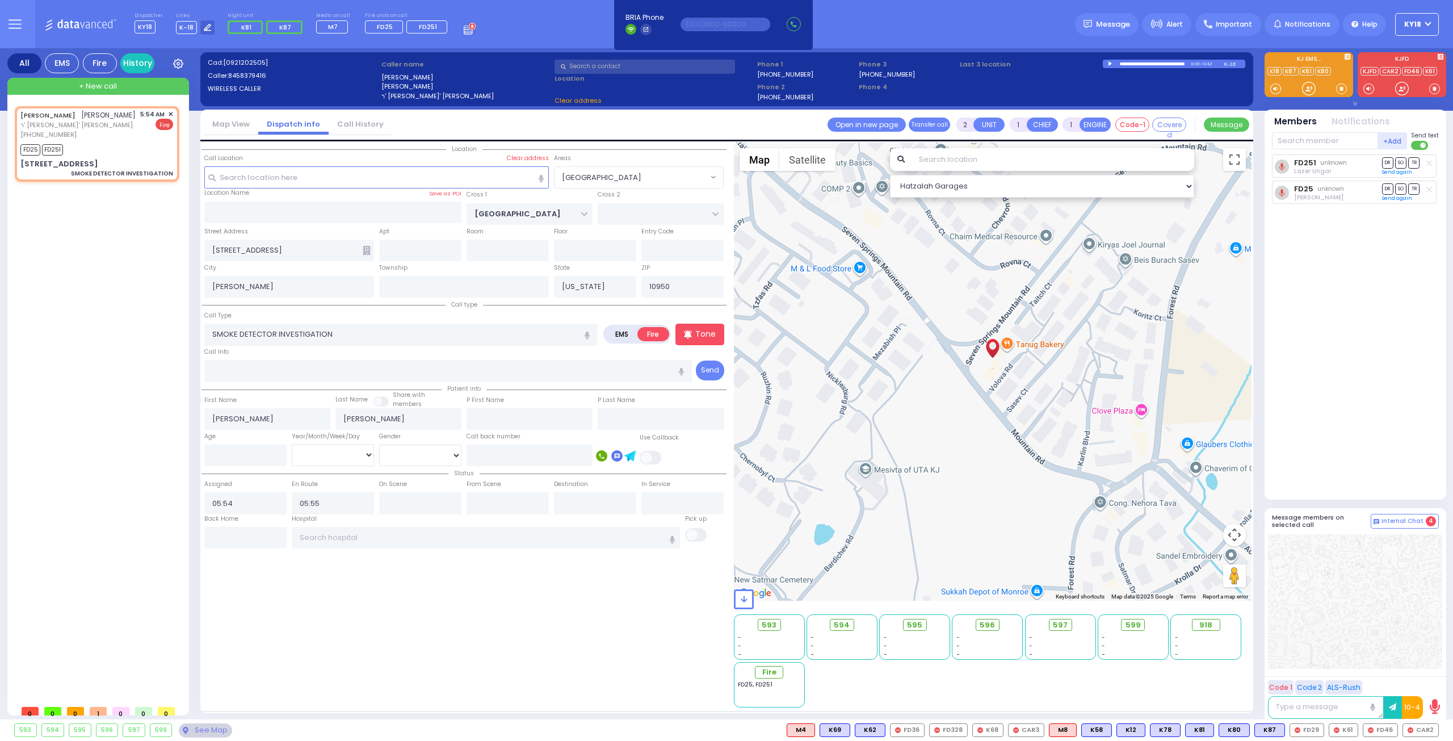
select select "[GEOGRAPHIC_DATA]"
click at [1420, 735] on span "FD46" at bounding box center [1421, 730] width 34 height 12
select select
radio input "true"
select select
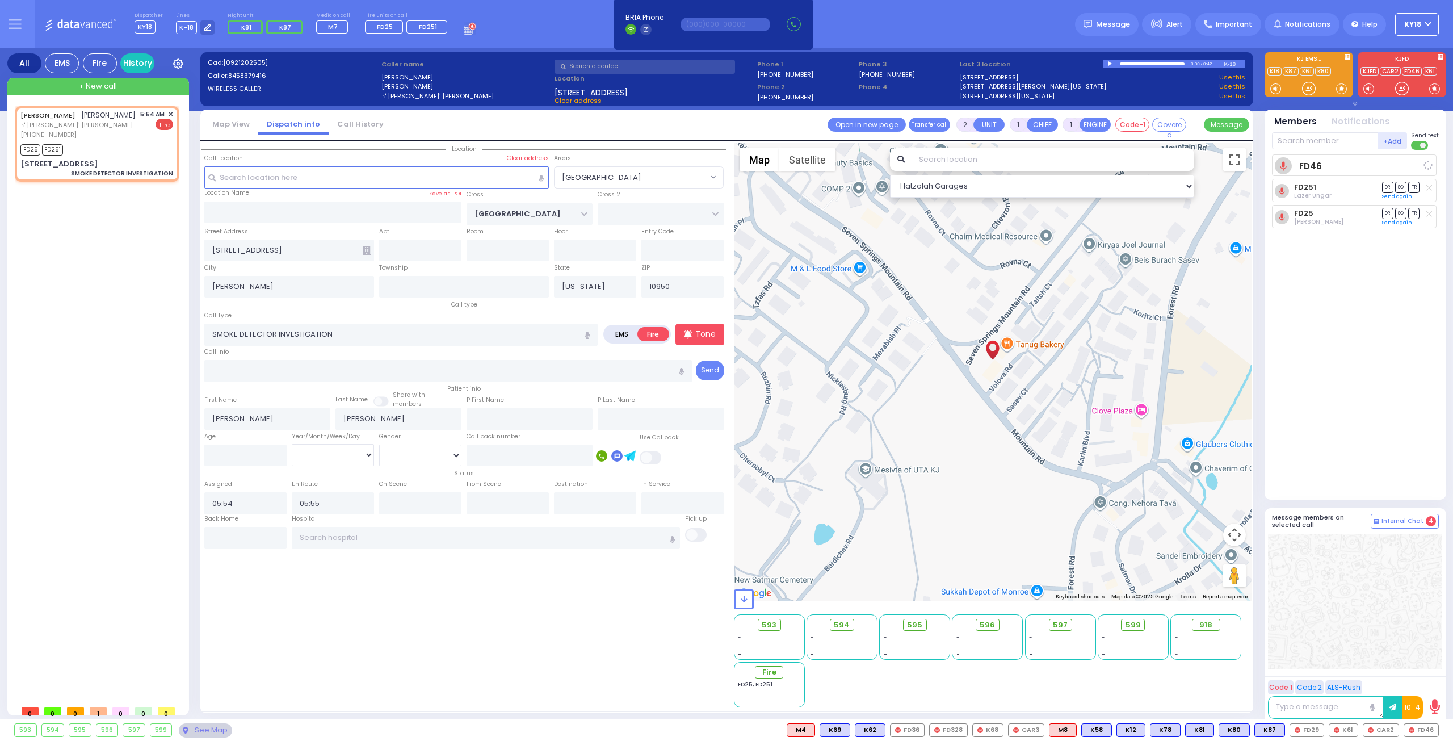
select select "Hatzalah Garages"
select select "[GEOGRAPHIC_DATA]"
drag, startPoint x: 1381, startPoint y: 725, endPoint x: 1379, endPoint y: 707, distance: 18.2
click at [0, 0] on span "FD29" at bounding box center [0, 0] width 0 height 0
select select
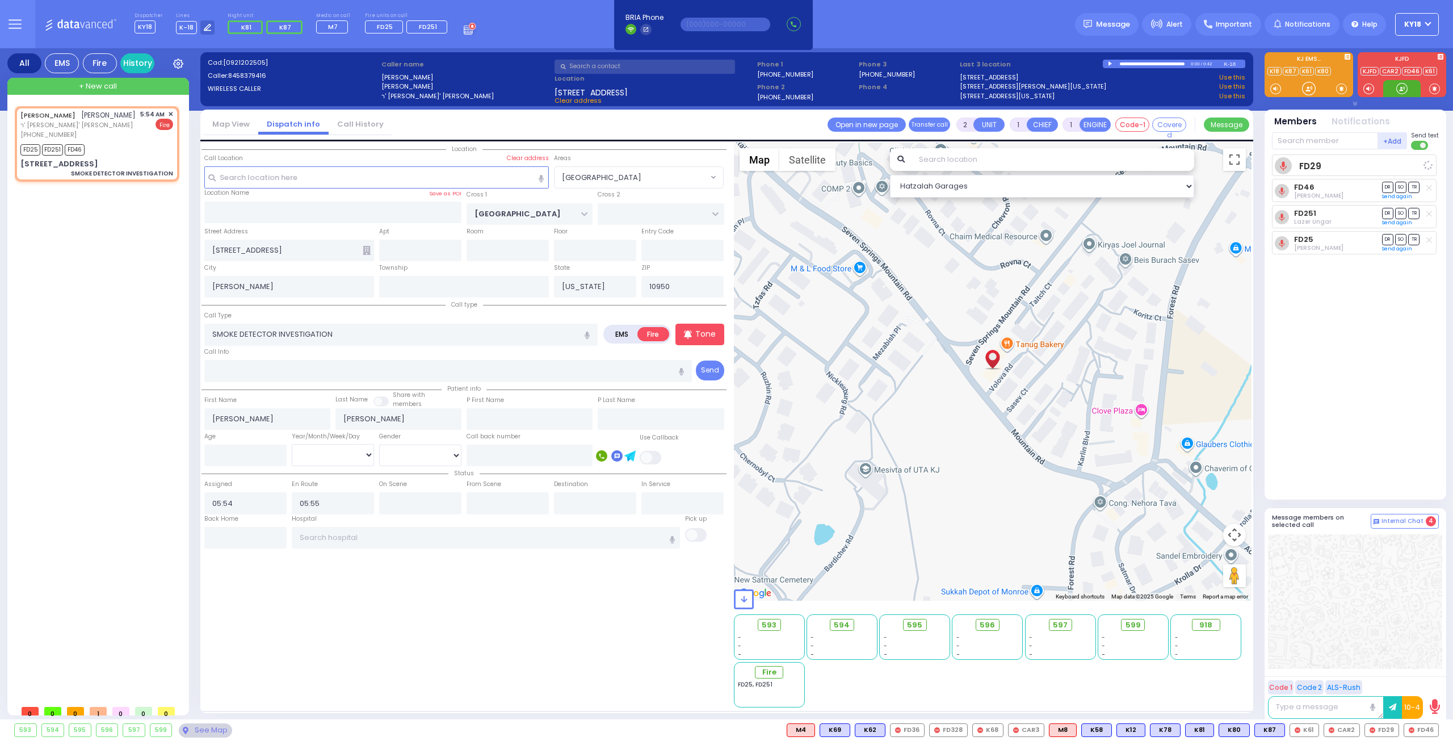
radio input "true"
select select
select select "Hatzalah Garages"
select select "[GEOGRAPHIC_DATA]"
click at [1180, 729] on button at bounding box center [1177, 730] width 6 height 12
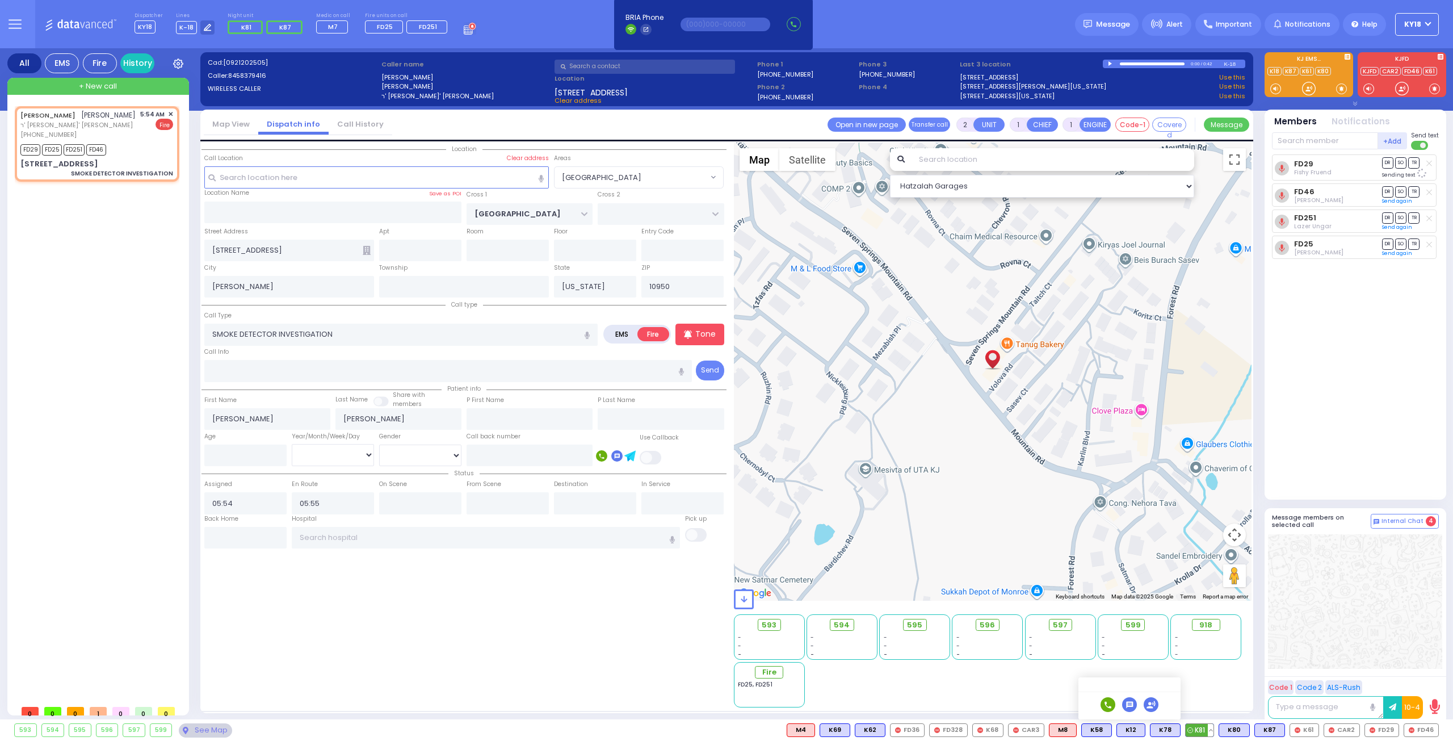
click at [1213, 732] on button at bounding box center [1211, 730] width 6 height 12
click at [1145, 728] on button at bounding box center [1142, 730] width 6 height 12
click at [1345, 732] on span "CAR2" at bounding box center [1341, 730] width 35 height 12
click at [1435, 728] on button at bounding box center [1436, 730] width 6 height 12
click at [1426, 660] on icon at bounding box center [1427, 664] width 12 height 12
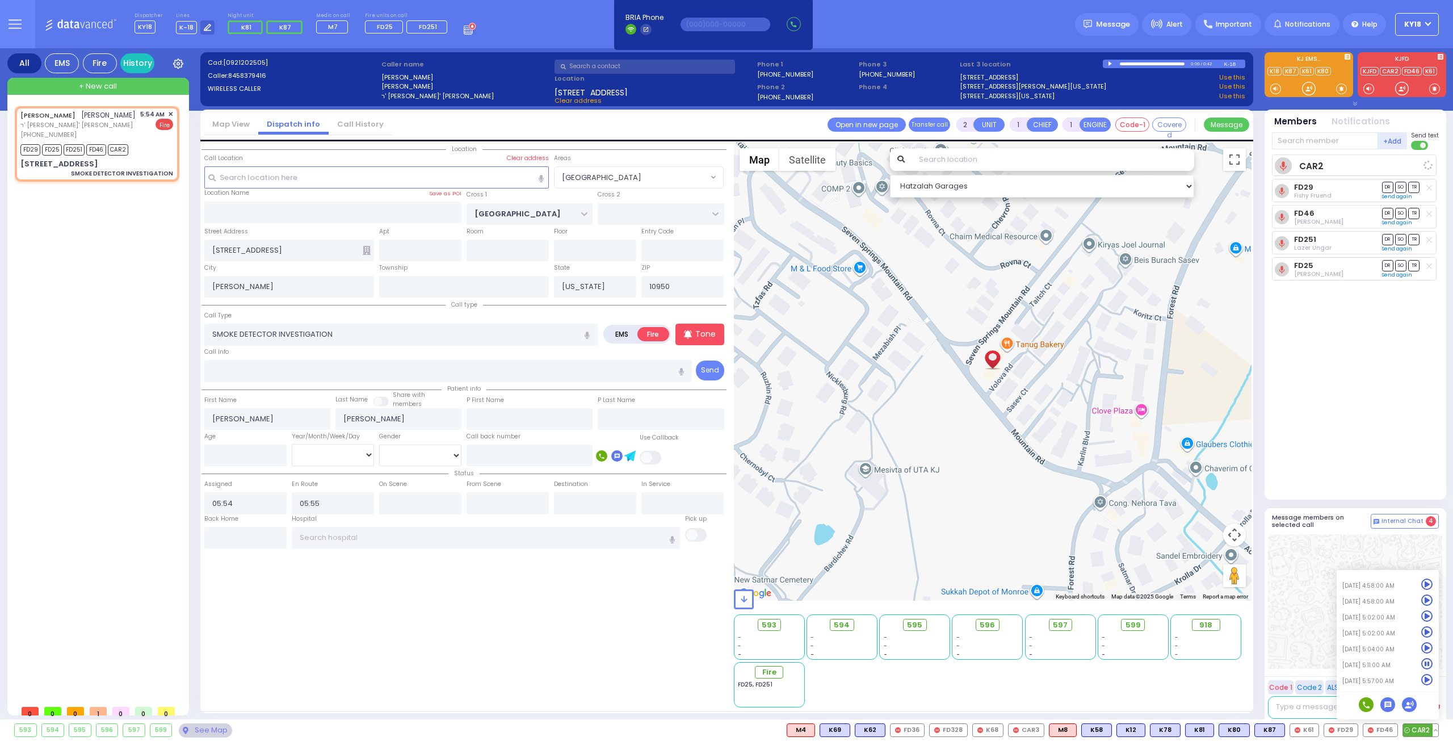
select select
radio input "true"
select select
select select "[GEOGRAPHIC_DATA]"
select select "Hatzalah Garages"
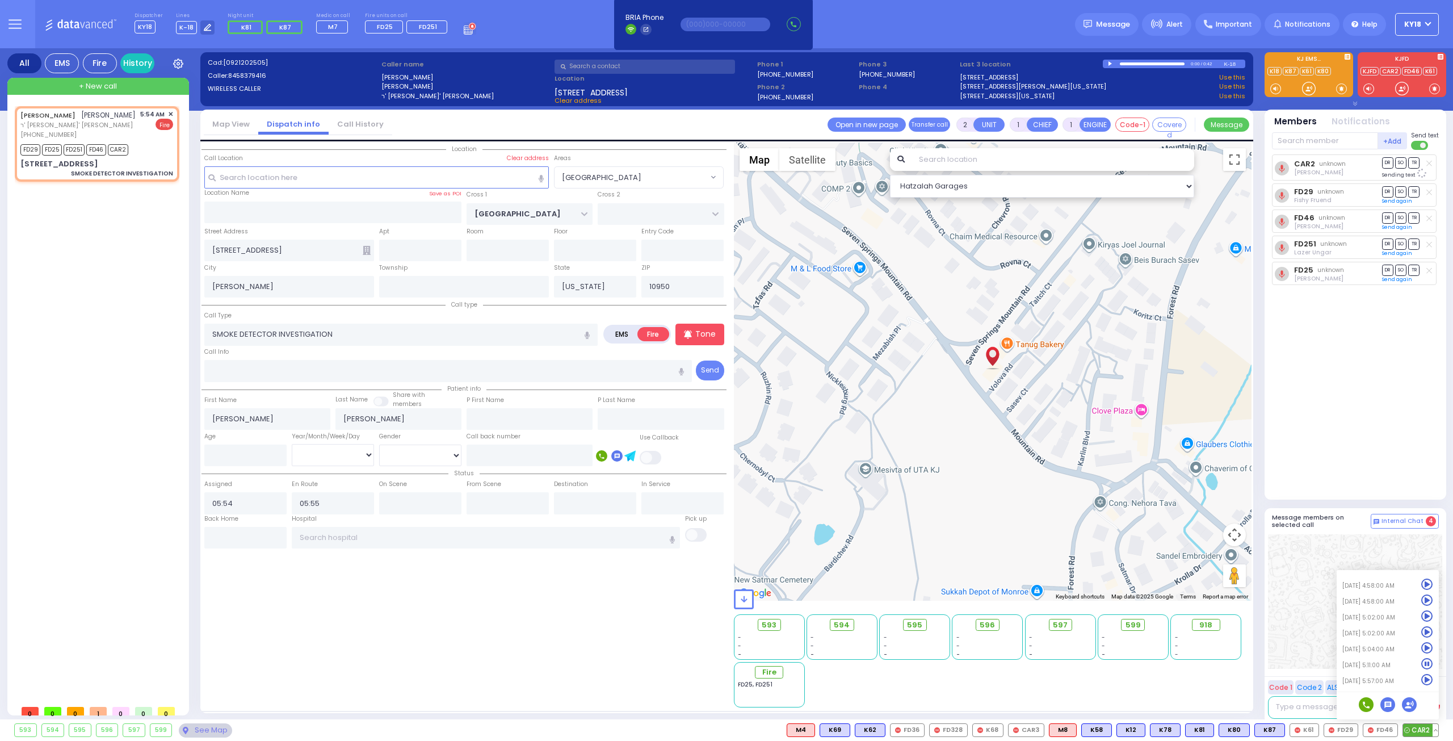
click at [1427, 648] on icon at bounding box center [1427, 648] width 12 height 12
click at [144, 140] on div "5:54 AM ✕ Fire" at bounding box center [156, 125] width 33 height 30
select select
radio input "true"
select select
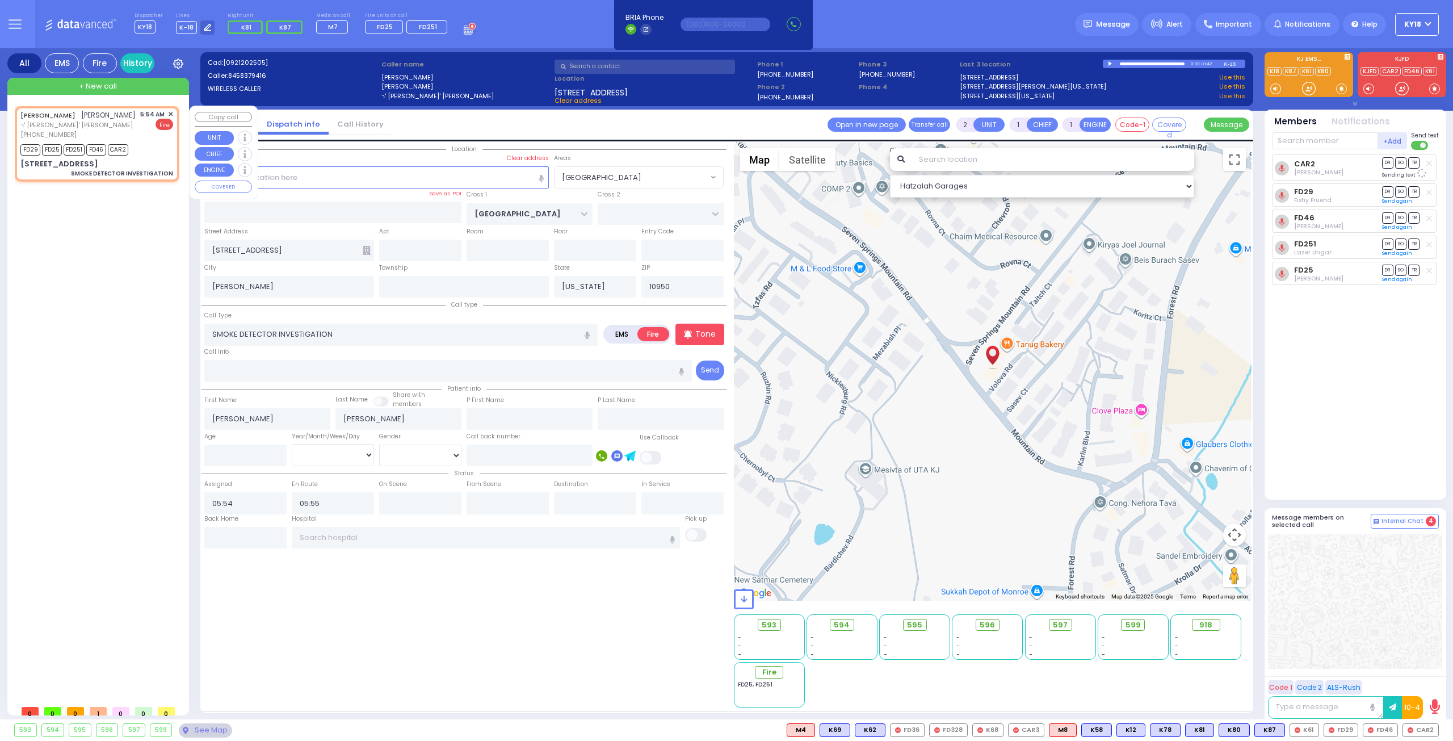
select select "Hatzalah Garages"
select select "[GEOGRAPHIC_DATA]"
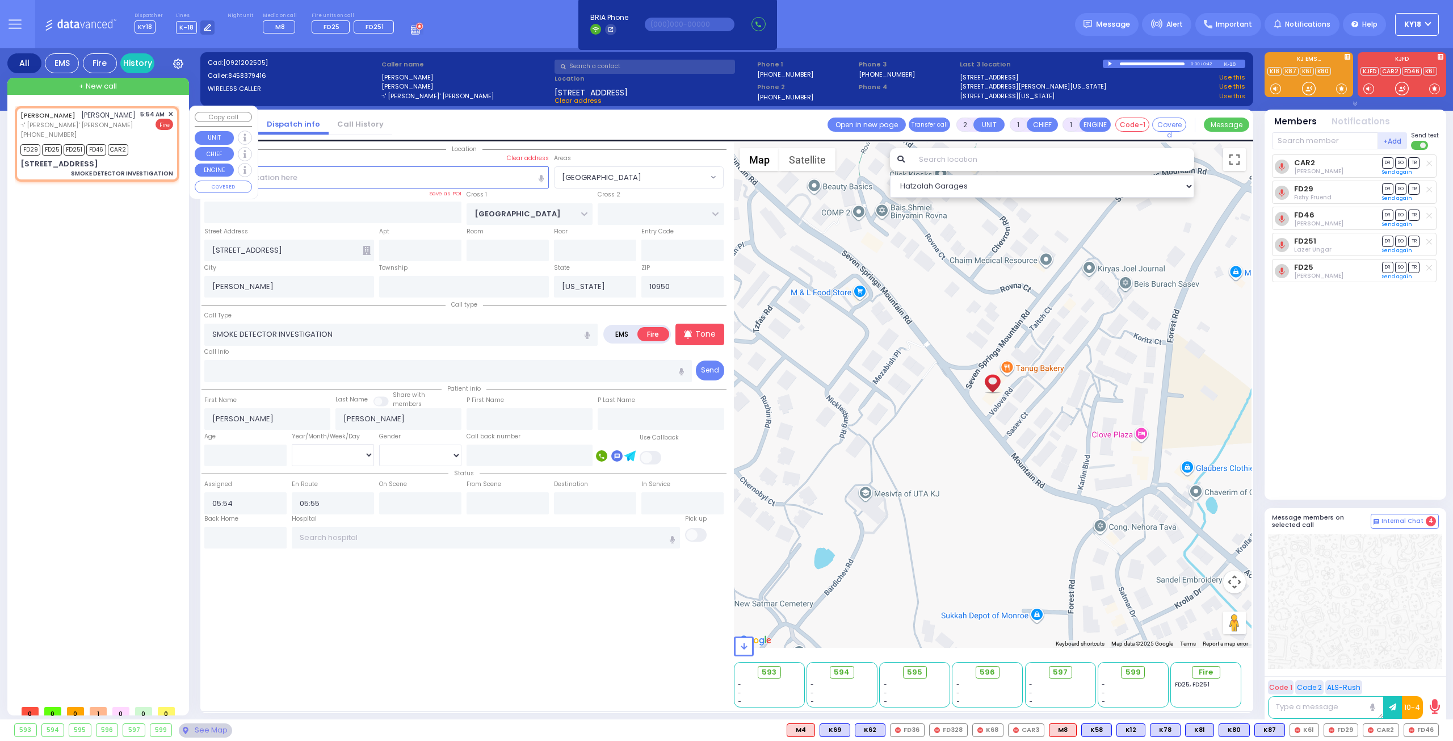
click at [173, 112] on span "✕" at bounding box center [170, 115] width 5 height 10
click at [170, 111] on span "✕" at bounding box center [170, 115] width 5 height 10
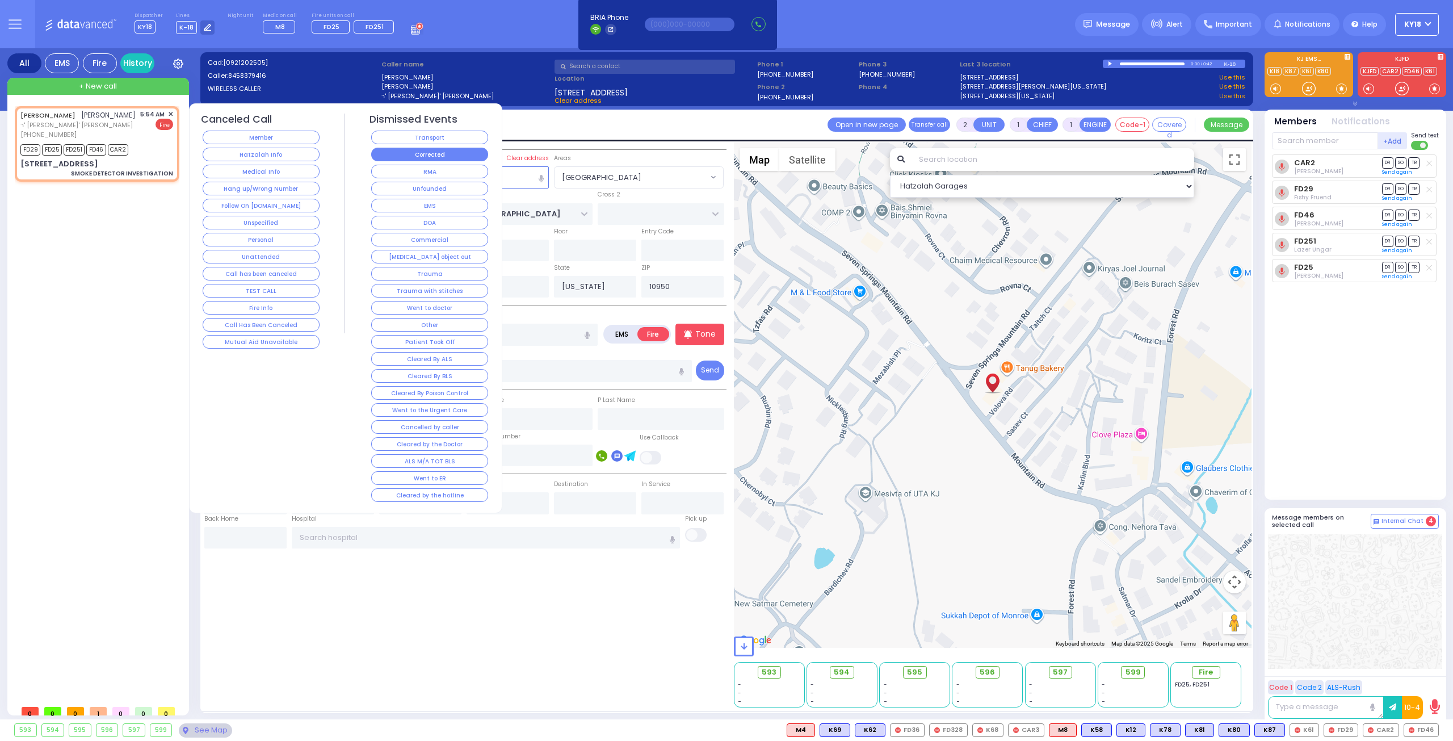
click at [438, 150] on button "Corrected" at bounding box center [429, 155] width 117 height 14
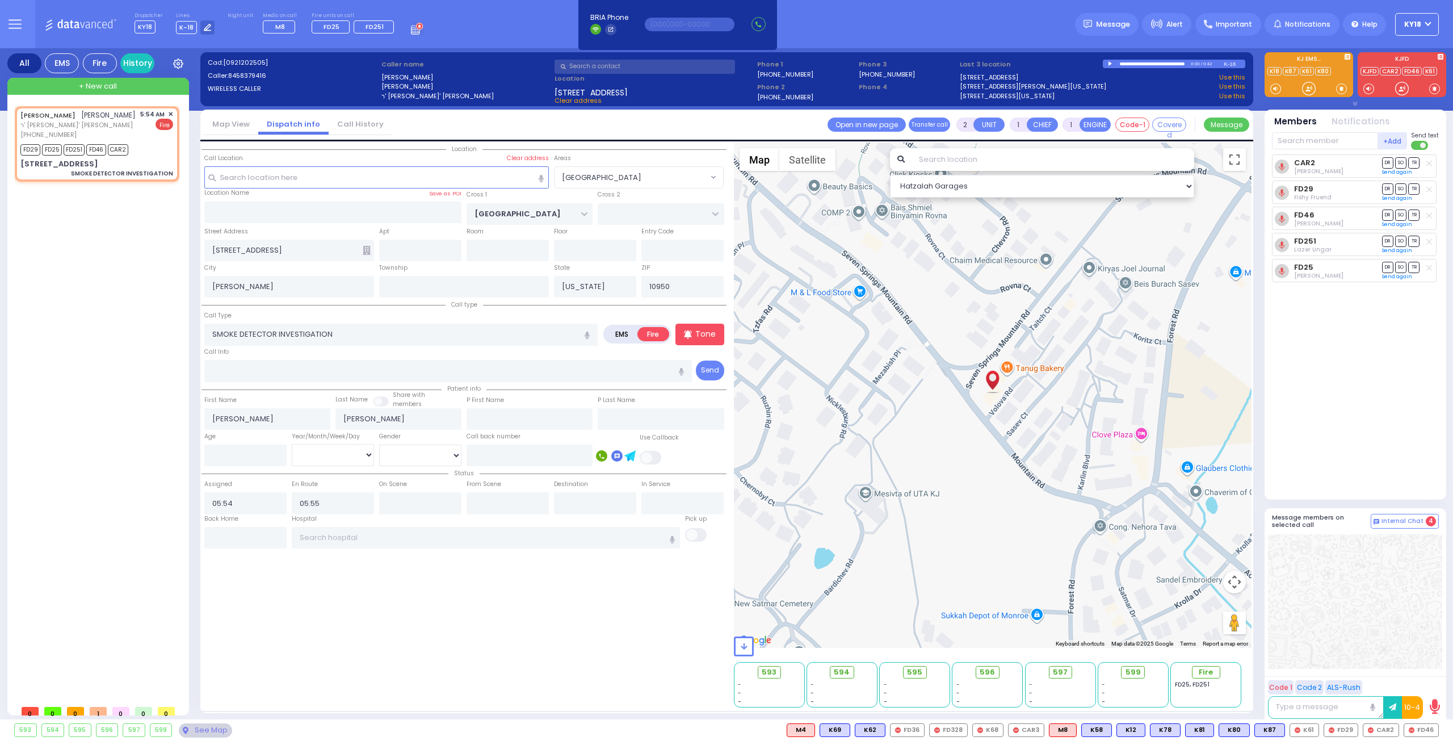
select select
radio input "true"
select select
